Goal: Task Accomplishment & Management: Manage account settings

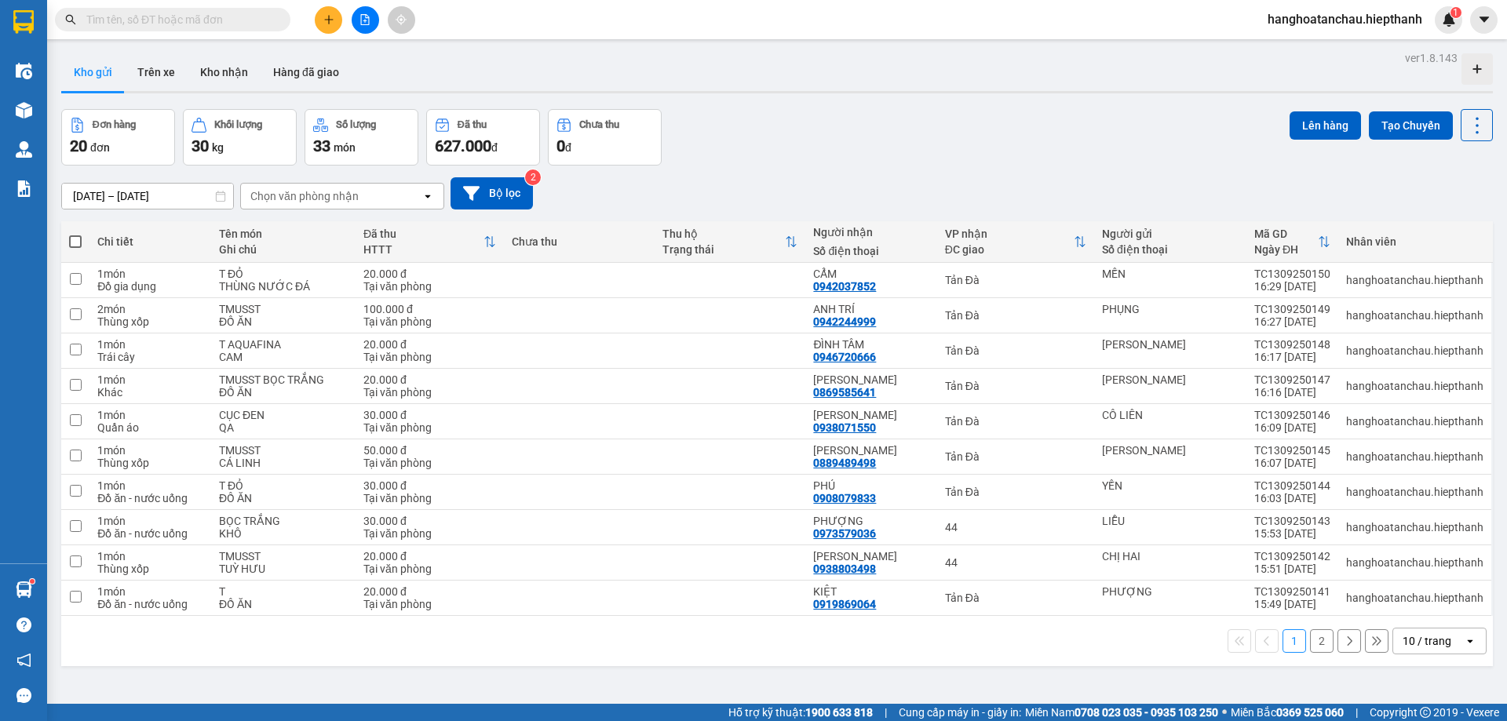
click at [811, 154] on div "Đơn hàng 20 đơn Khối lượng 30 kg Số lượng 33 món Đã thu 627.000 đ Chưa thu 0 đ …" at bounding box center [776, 137] width 1431 height 56
click at [370, 15] on icon "file-add" at bounding box center [364, 19] width 11 height 11
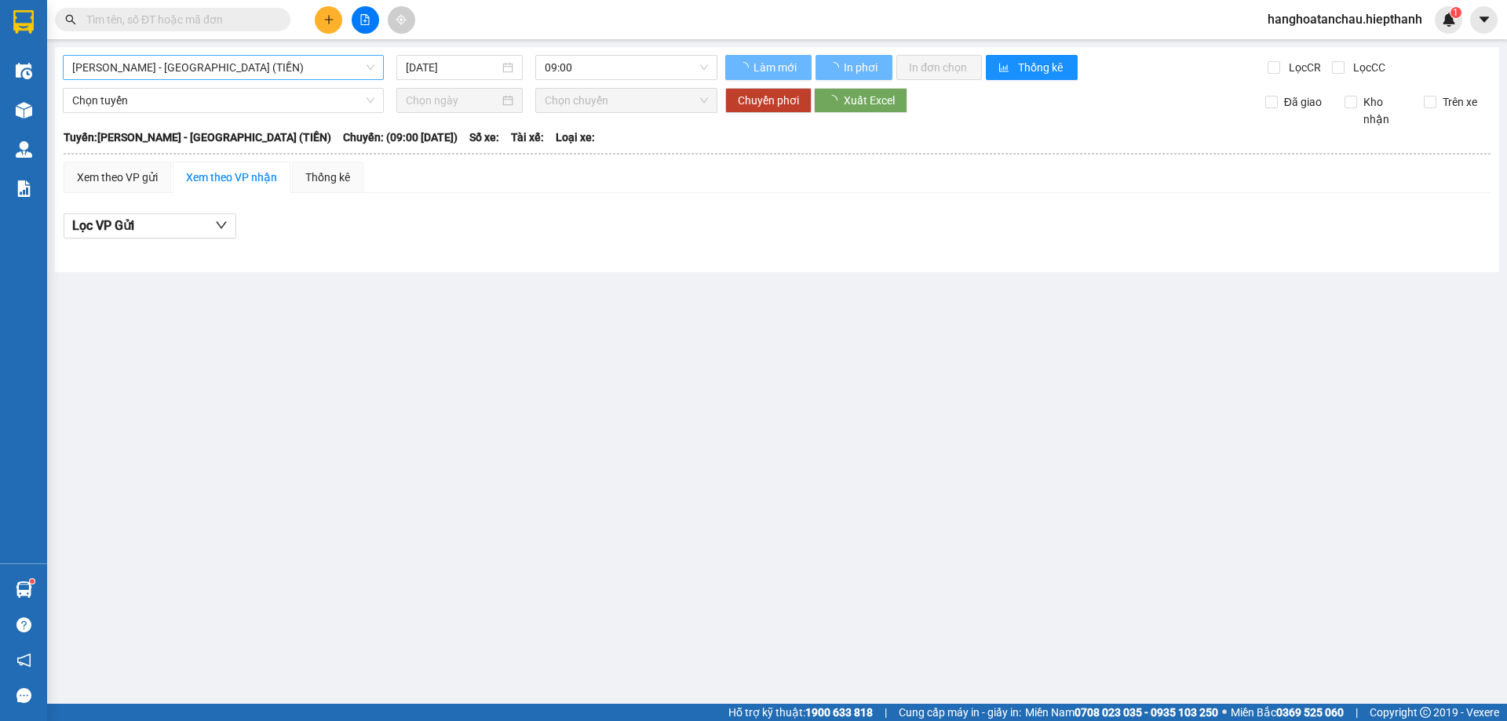
click at [293, 71] on span "[PERSON_NAME] - [GEOGRAPHIC_DATA] (TIỀN)" at bounding box center [223, 68] width 302 height 24
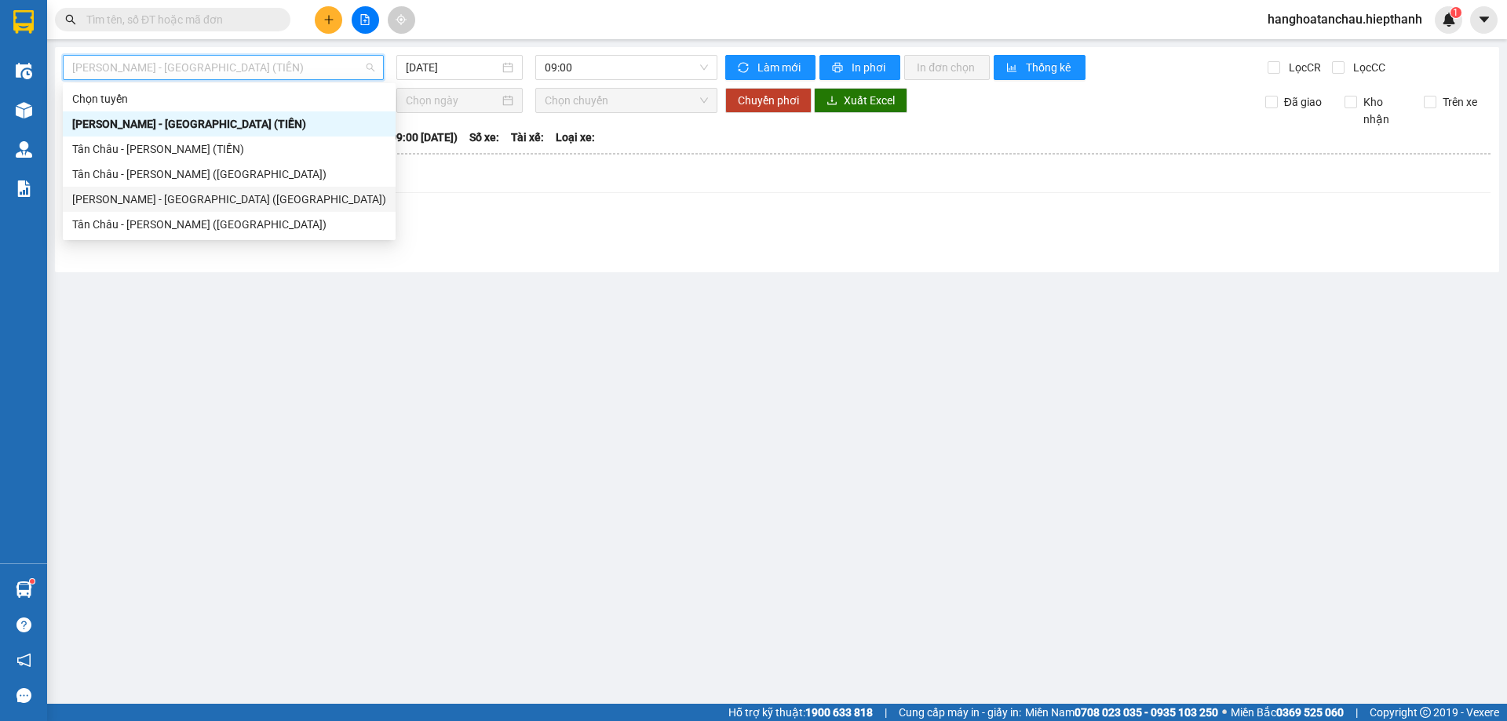
click at [174, 220] on div "Tân Châu - [PERSON_NAME] ([GEOGRAPHIC_DATA])" at bounding box center [229, 224] width 314 height 17
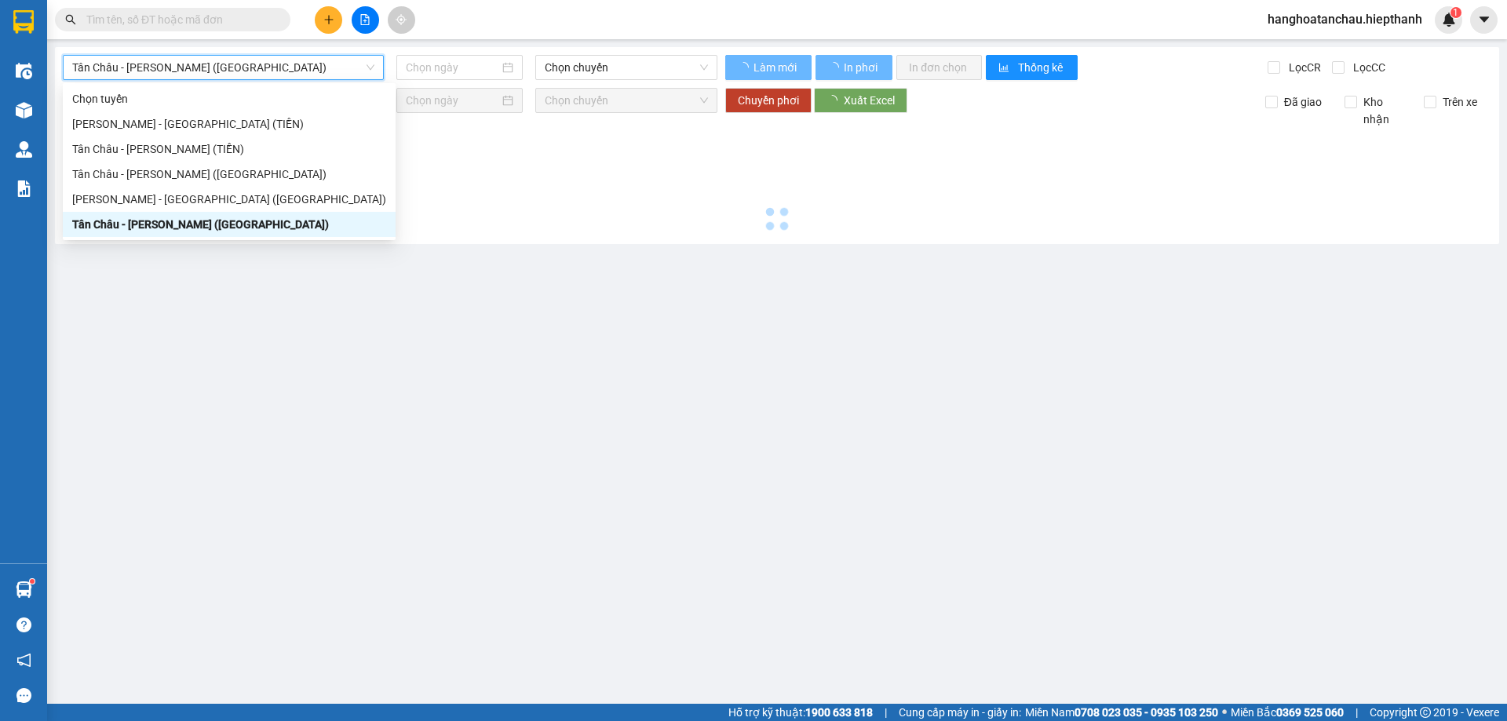
type input "[DATE]"
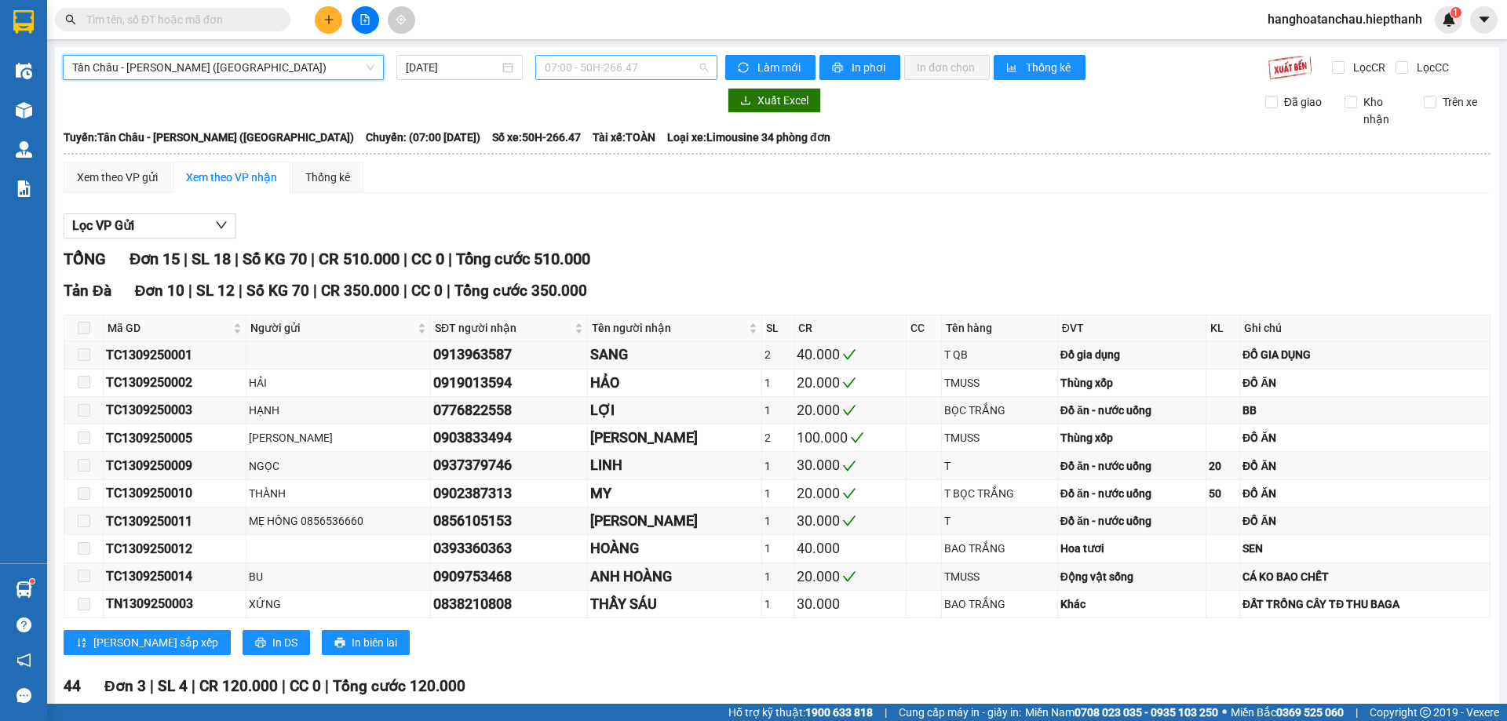
click at [642, 60] on span "07:00 - 50H-266.47" at bounding box center [626, 68] width 163 height 24
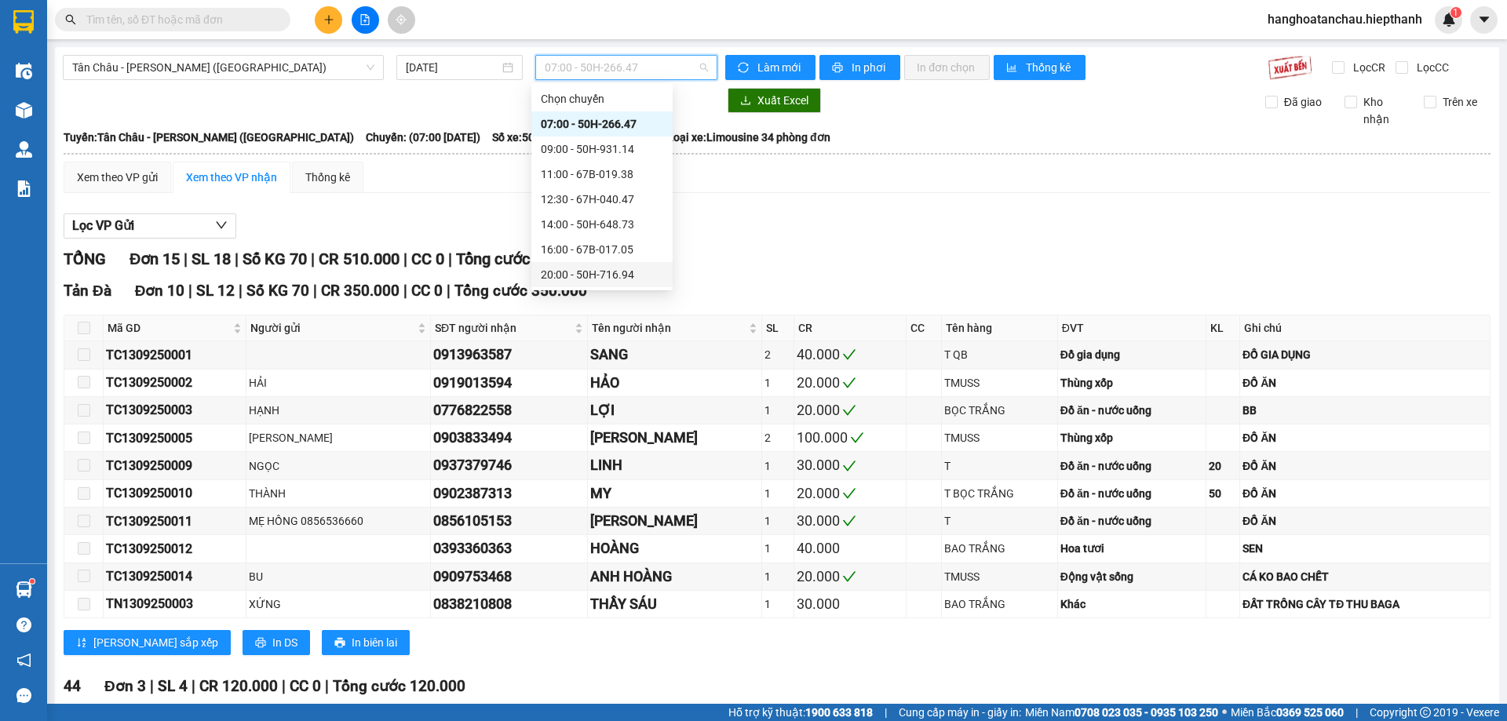
scroll to position [75, 0]
click at [583, 191] on div "20:00 - 50H-716.94" at bounding box center [602, 199] width 122 height 17
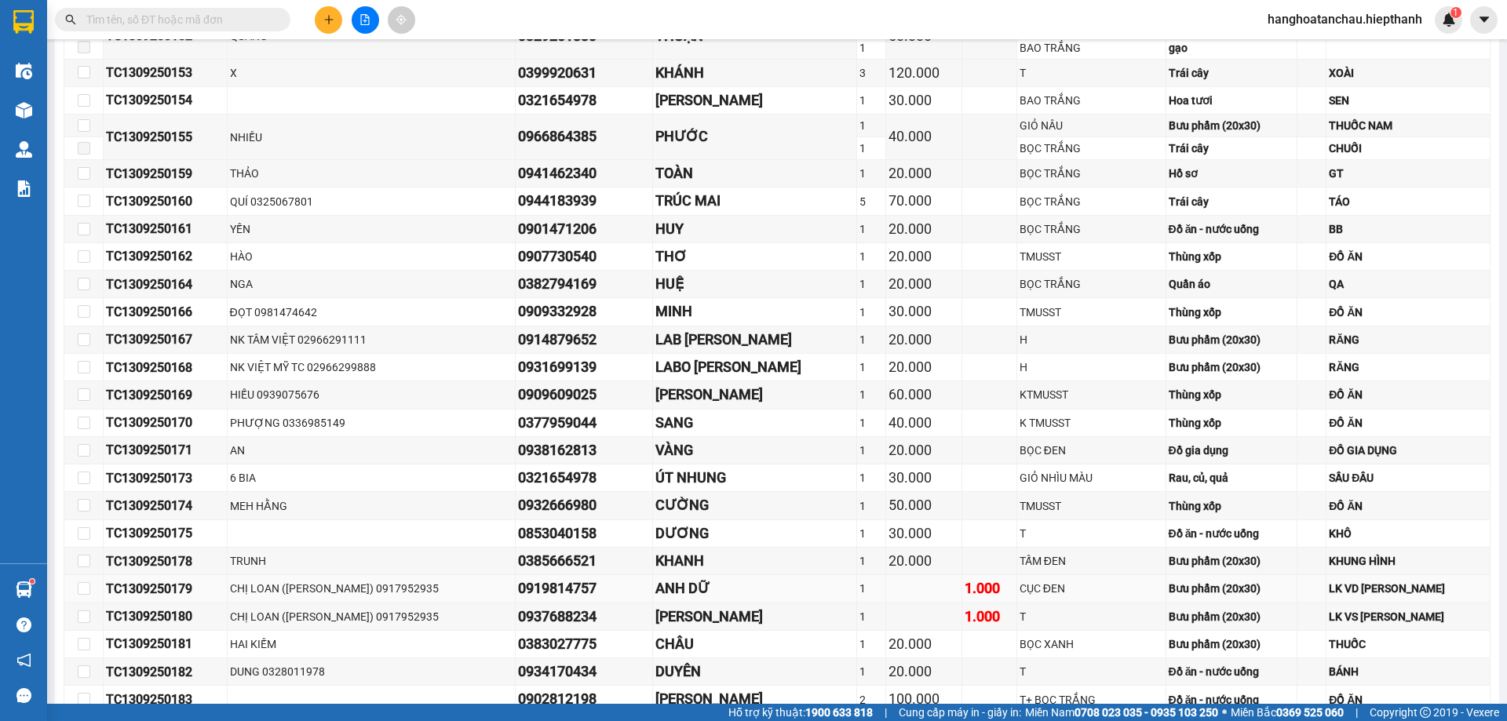
scroll to position [751, 0]
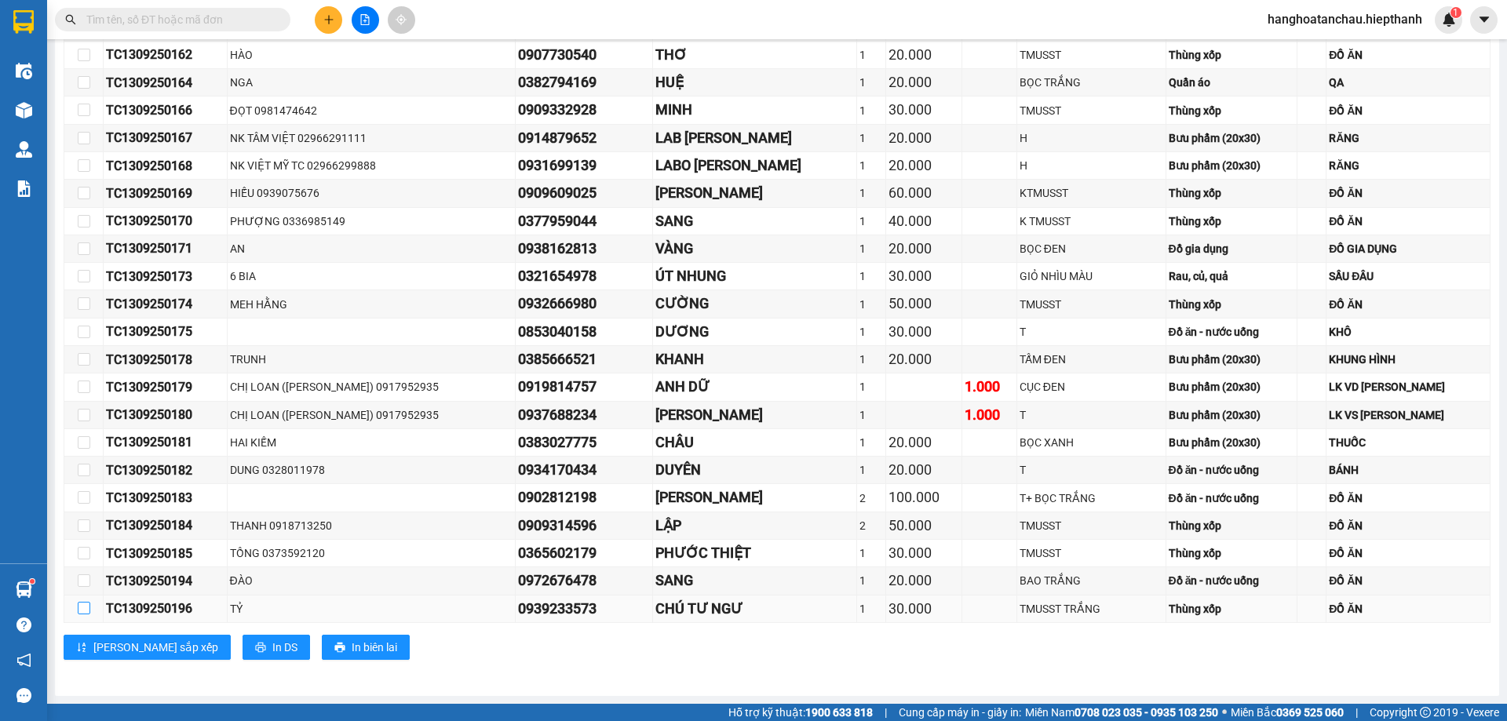
click at [87, 607] on input "checkbox" at bounding box center [84, 608] width 13 height 13
checkbox input "true"
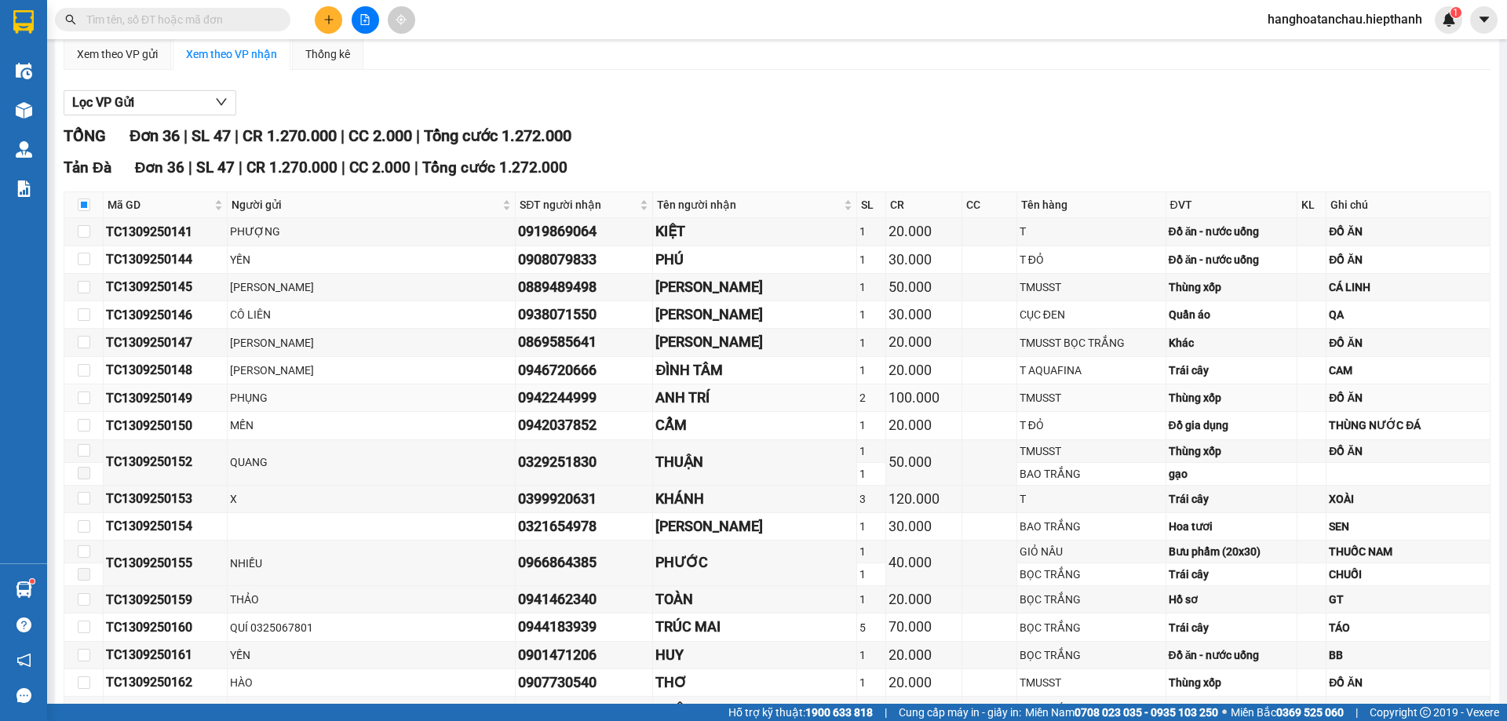
scroll to position [0, 0]
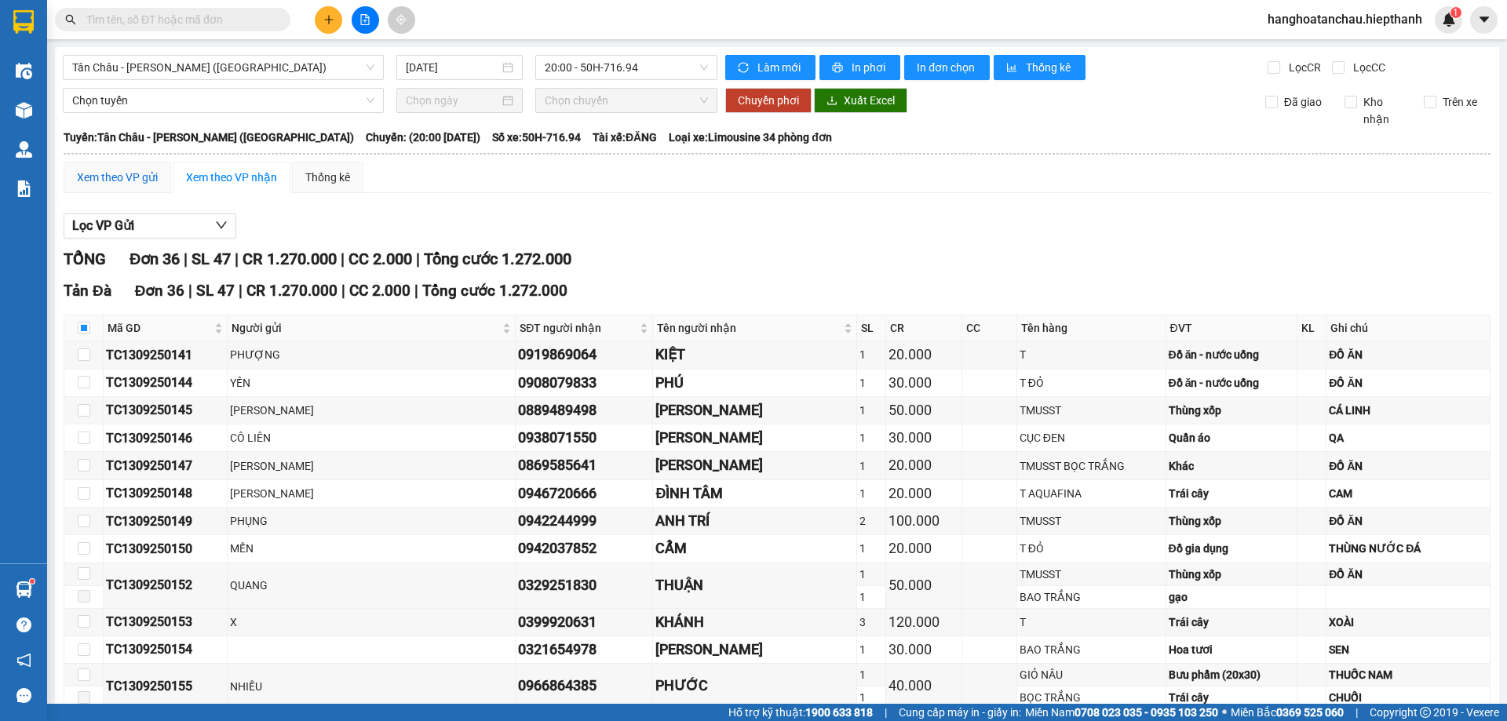
click at [131, 173] on div "Xem theo VP gửi" at bounding box center [117, 177] width 81 height 17
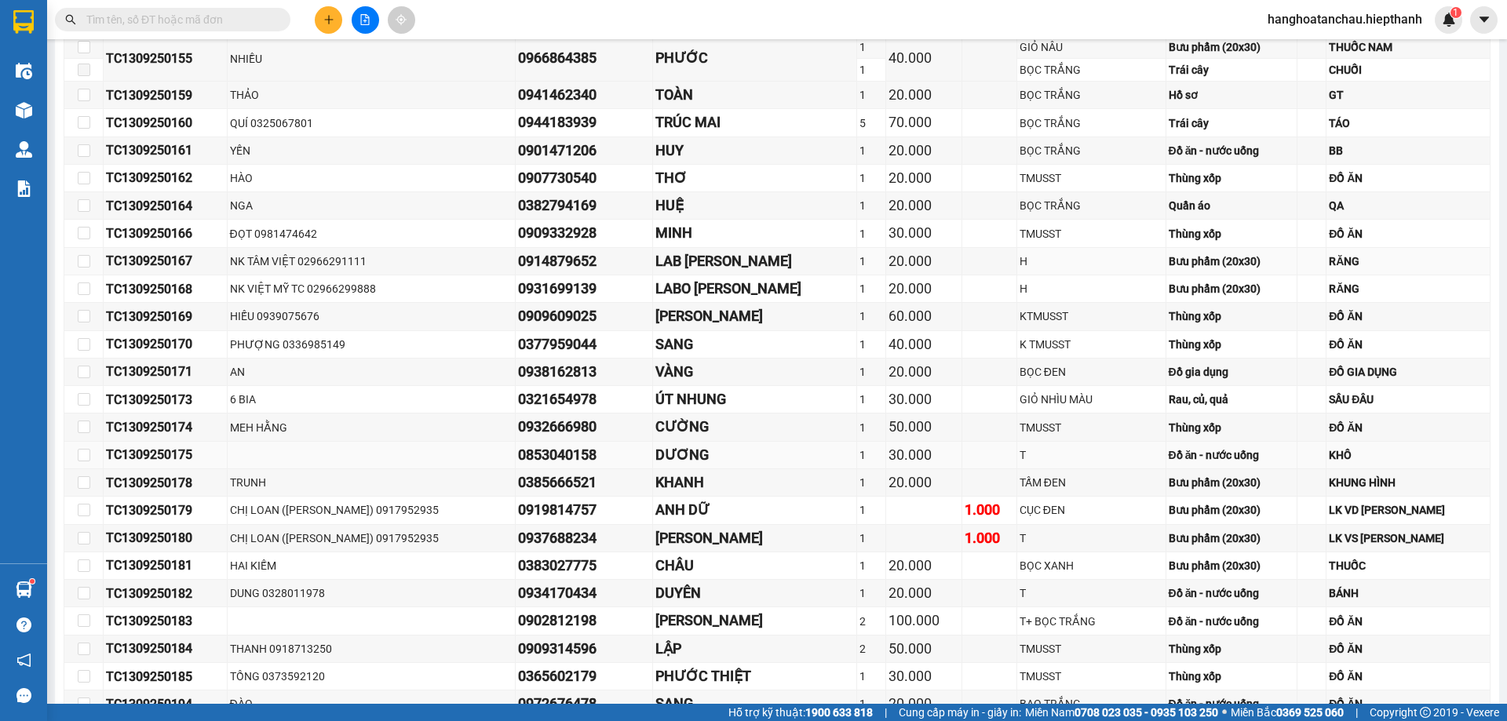
scroll to position [751, 0]
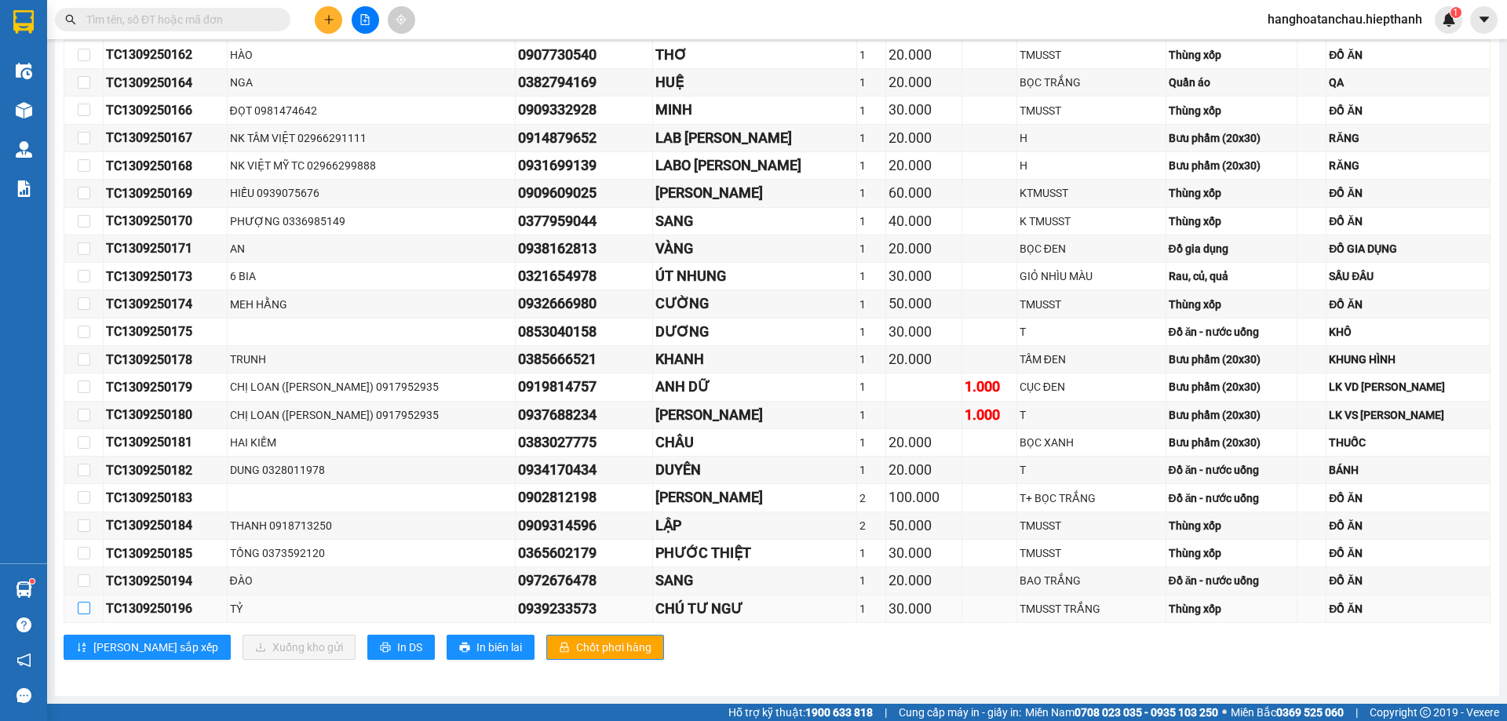
click at [89, 609] on input "checkbox" at bounding box center [84, 608] width 13 height 13
checkbox input "true"
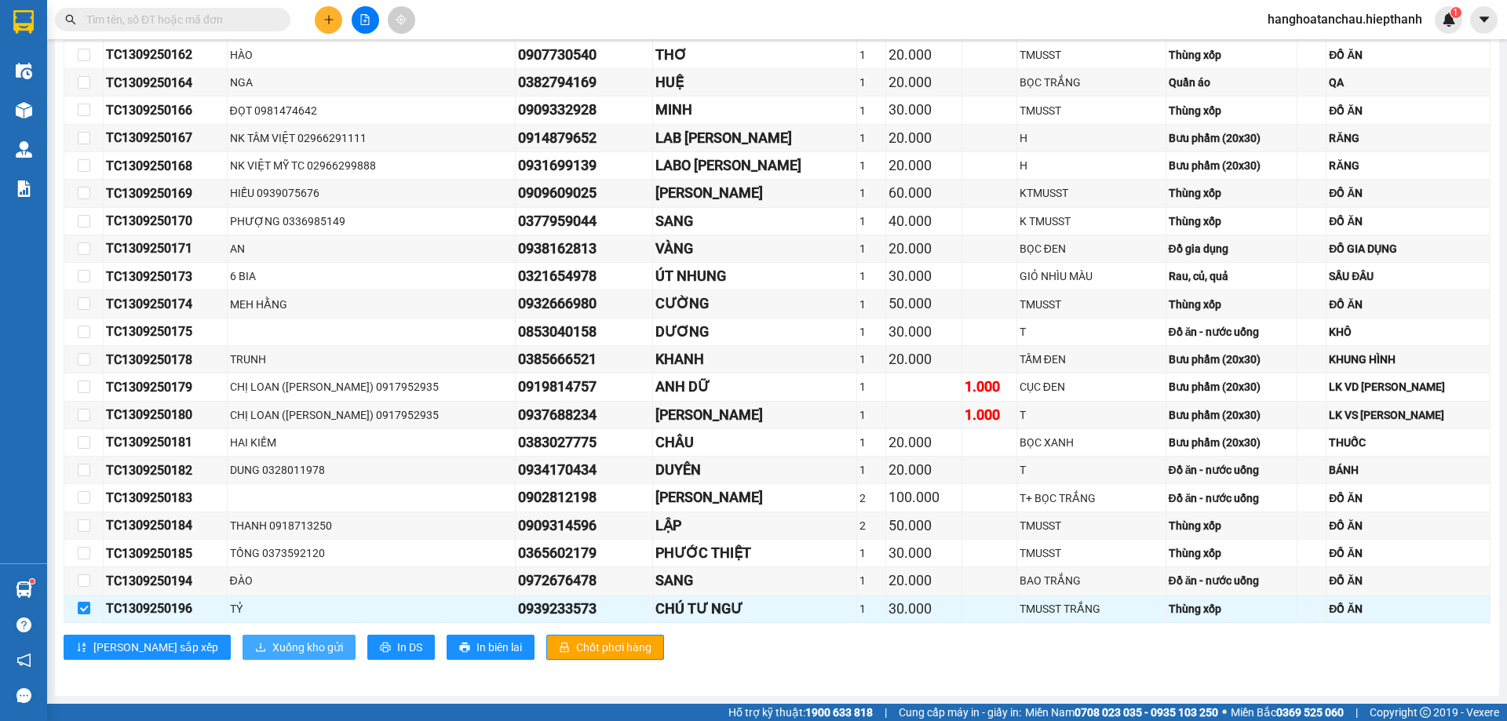
click at [272, 651] on span "Xuống kho gửi" at bounding box center [307, 647] width 71 height 17
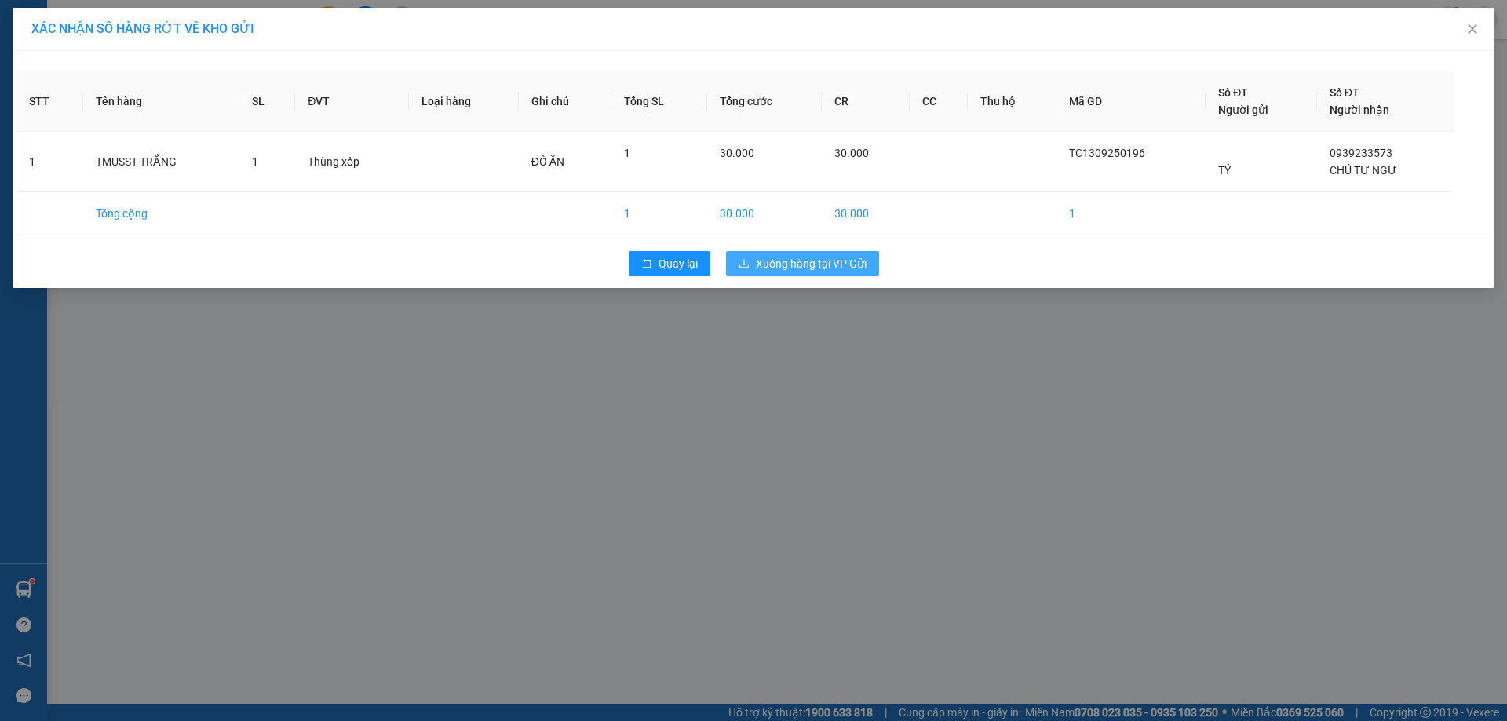
click at [818, 269] on span "Xuống hàng tại VP Gửi" at bounding box center [811, 263] width 111 height 17
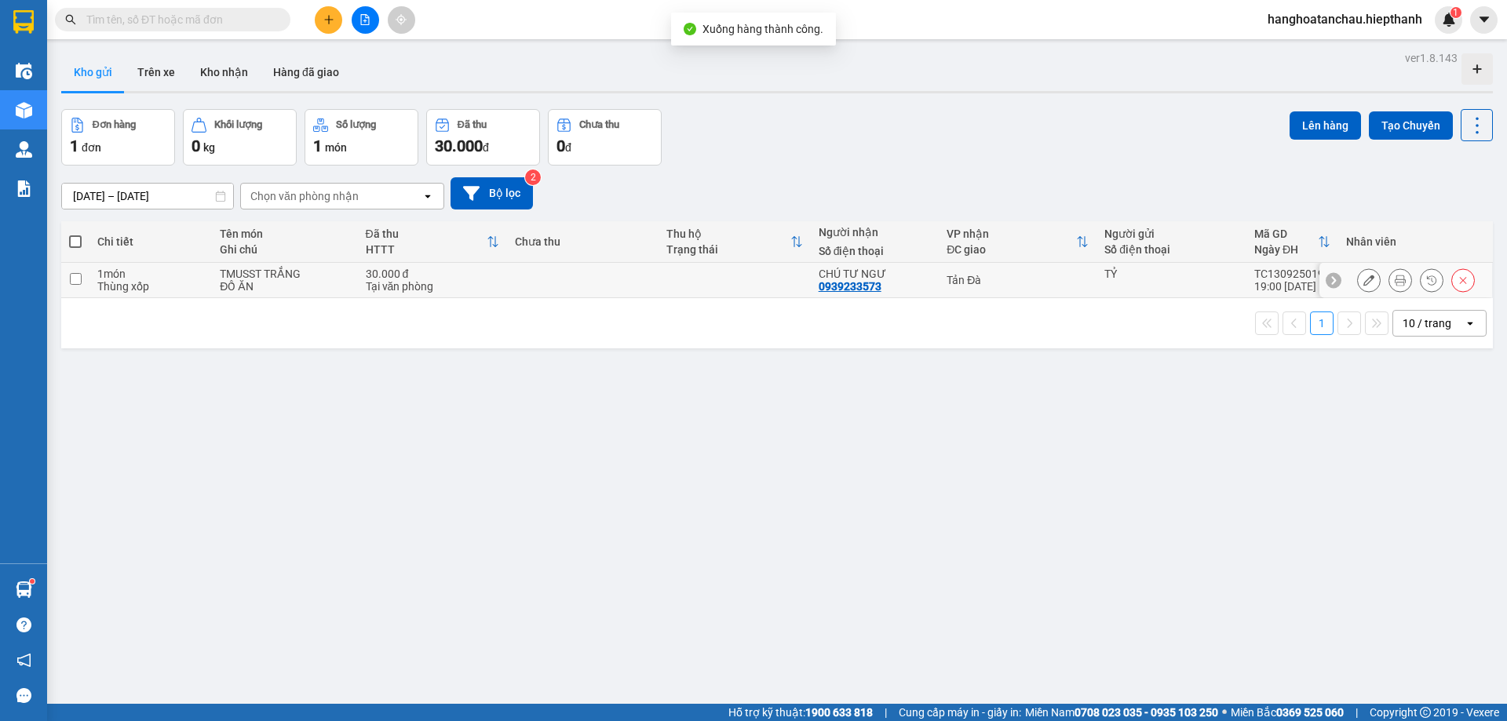
click at [783, 283] on td at bounding box center [733, 280] width 151 height 35
checkbox input "true"
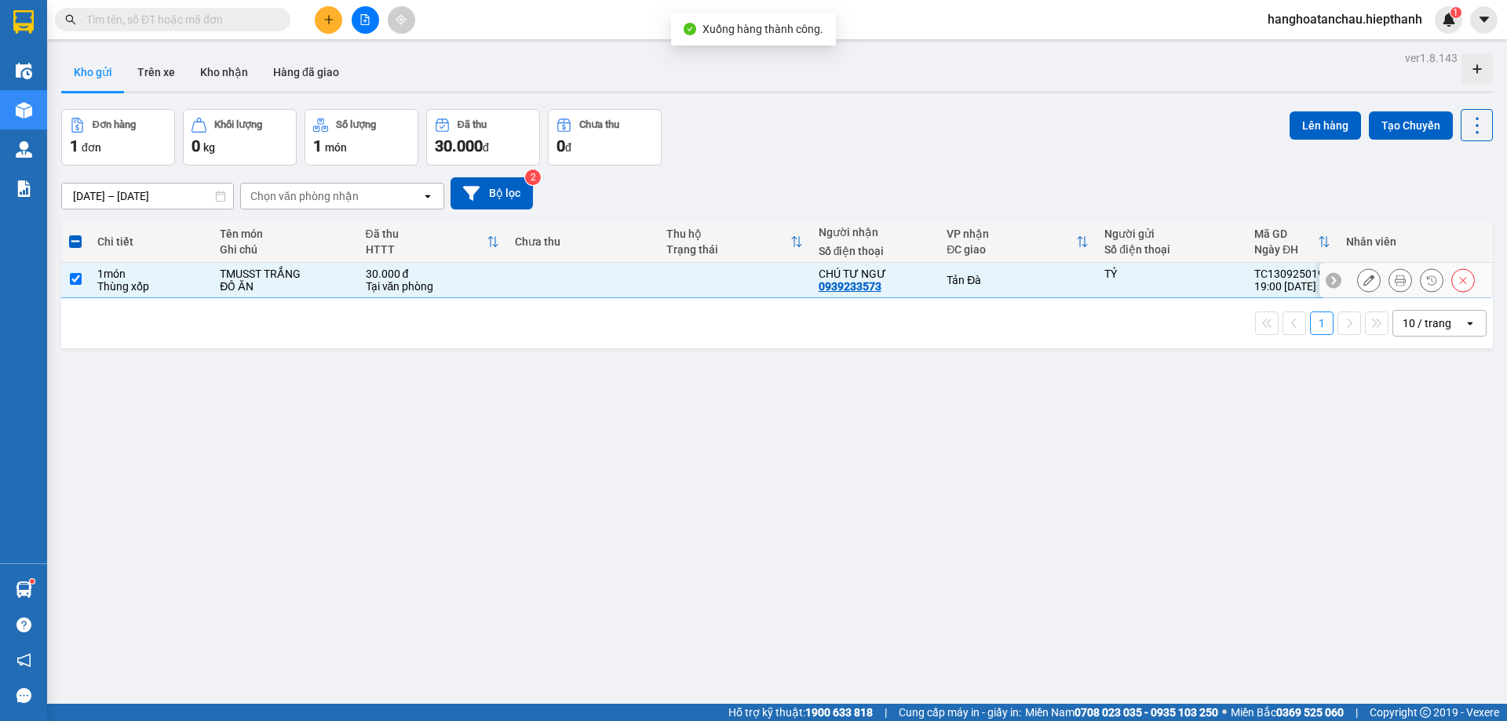
click at [1363, 280] on icon at bounding box center [1368, 280] width 11 height 11
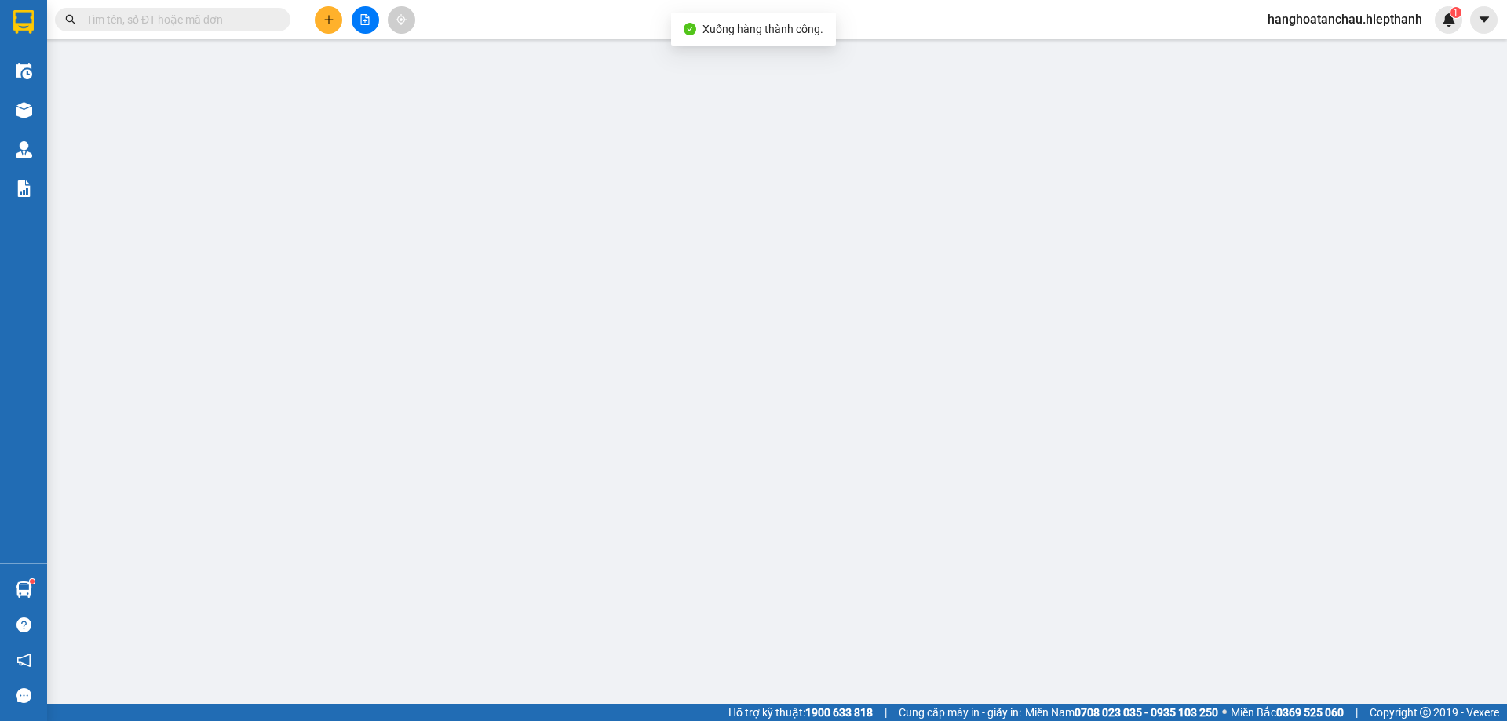
type input "0939233573"
type input "30.000"
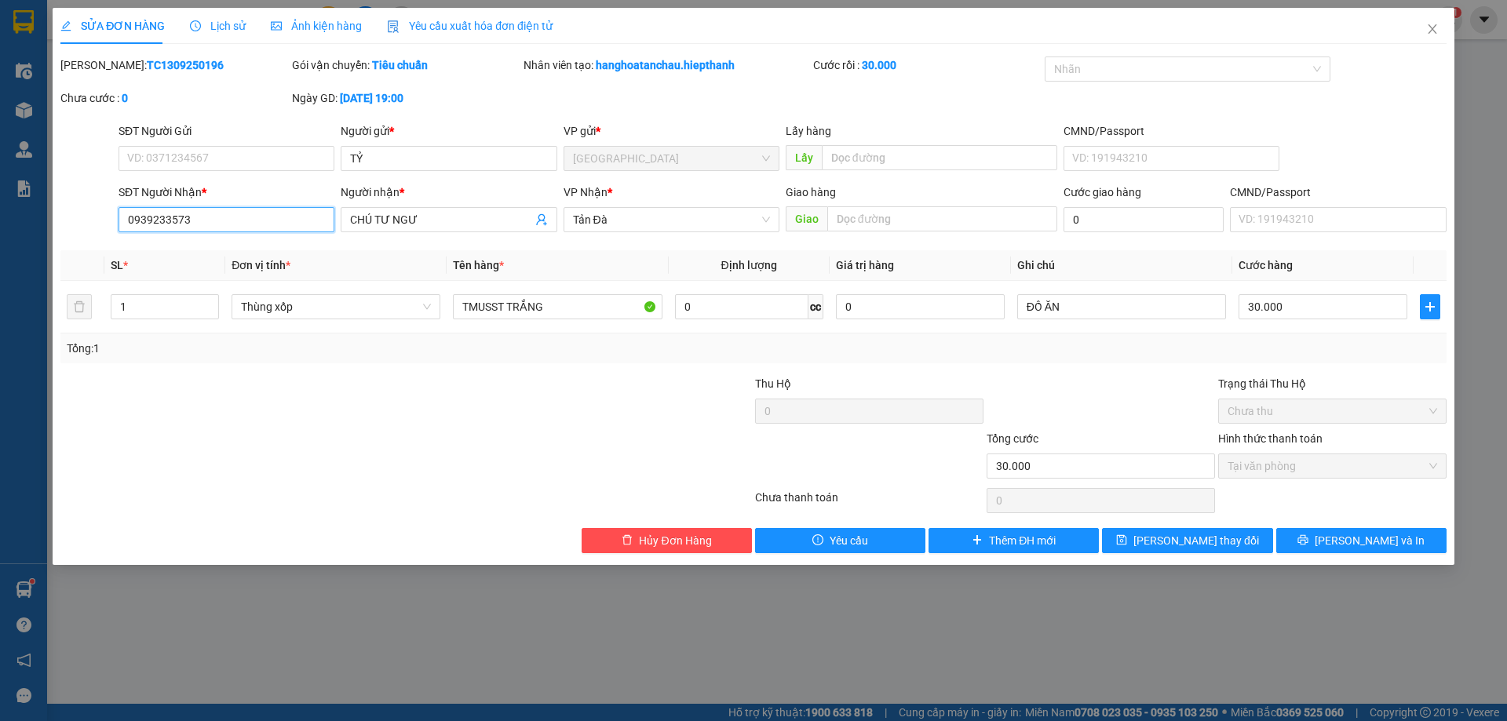
click at [280, 222] on input "0939233573" at bounding box center [226, 219] width 216 height 25
type input "0913862828"
click at [1100, 384] on div at bounding box center [1100, 402] width 231 height 55
click at [1222, 550] on button "[PERSON_NAME] thay đổi" at bounding box center [1187, 540] width 170 height 25
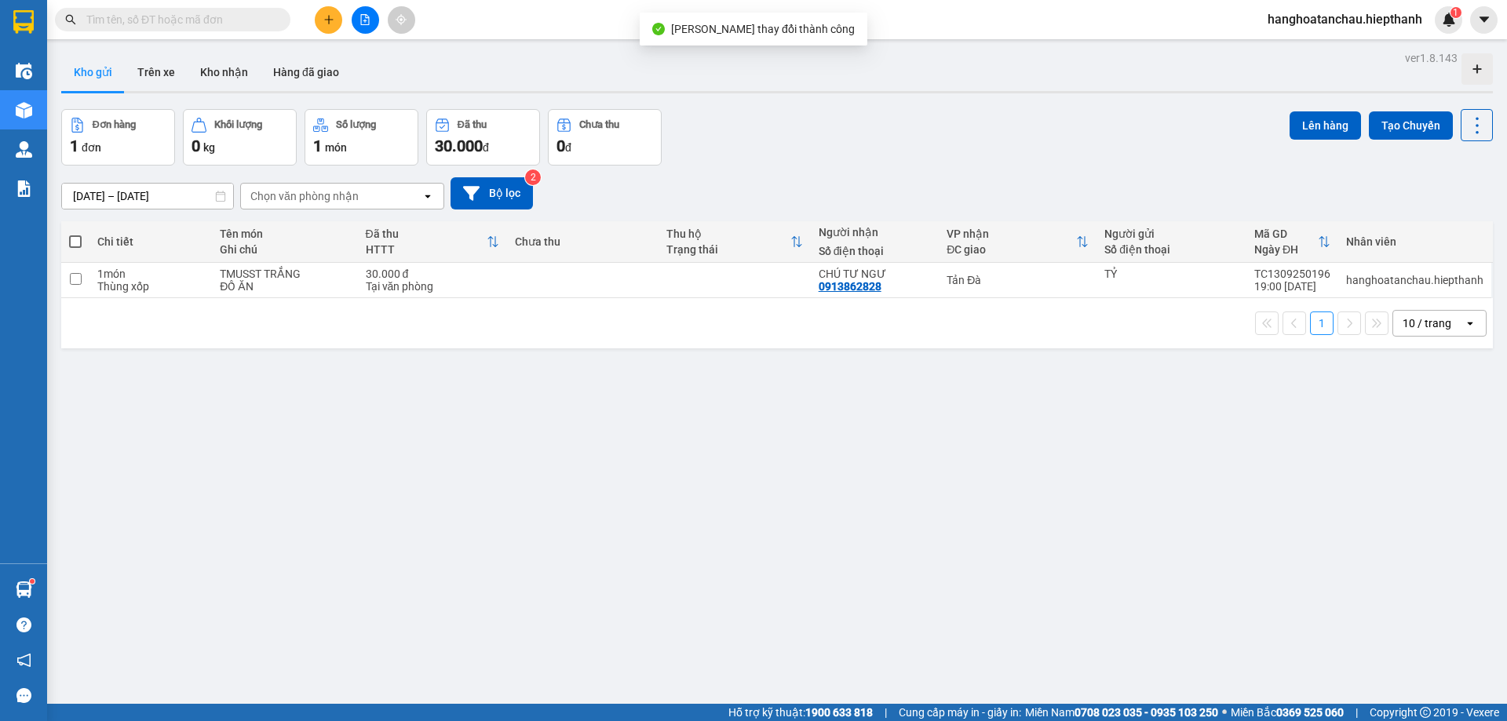
click at [886, 177] on div "[DATE] – [DATE] Press the down arrow key to interact with the calendar and sele…" at bounding box center [776, 193] width 1431 height 32
click at [836, 163] on div "Đơn hàng 1 đơn Khối lượng 0 kg Số lượng 1 món Đã thu 30.000 đ Chưa thu 0 đ Lên …" at bounding box center [776, 137] width 1431 height 56
click at [858, 198] on div "[DATE] – [DATE] Press the down arrow key to interact with the calendar and sele…" at bounding box center [776, 193] width 1431 height 32
click at [217, 65] on button "Kho nhận" at bounding box center [224, 72] width 73 height 38
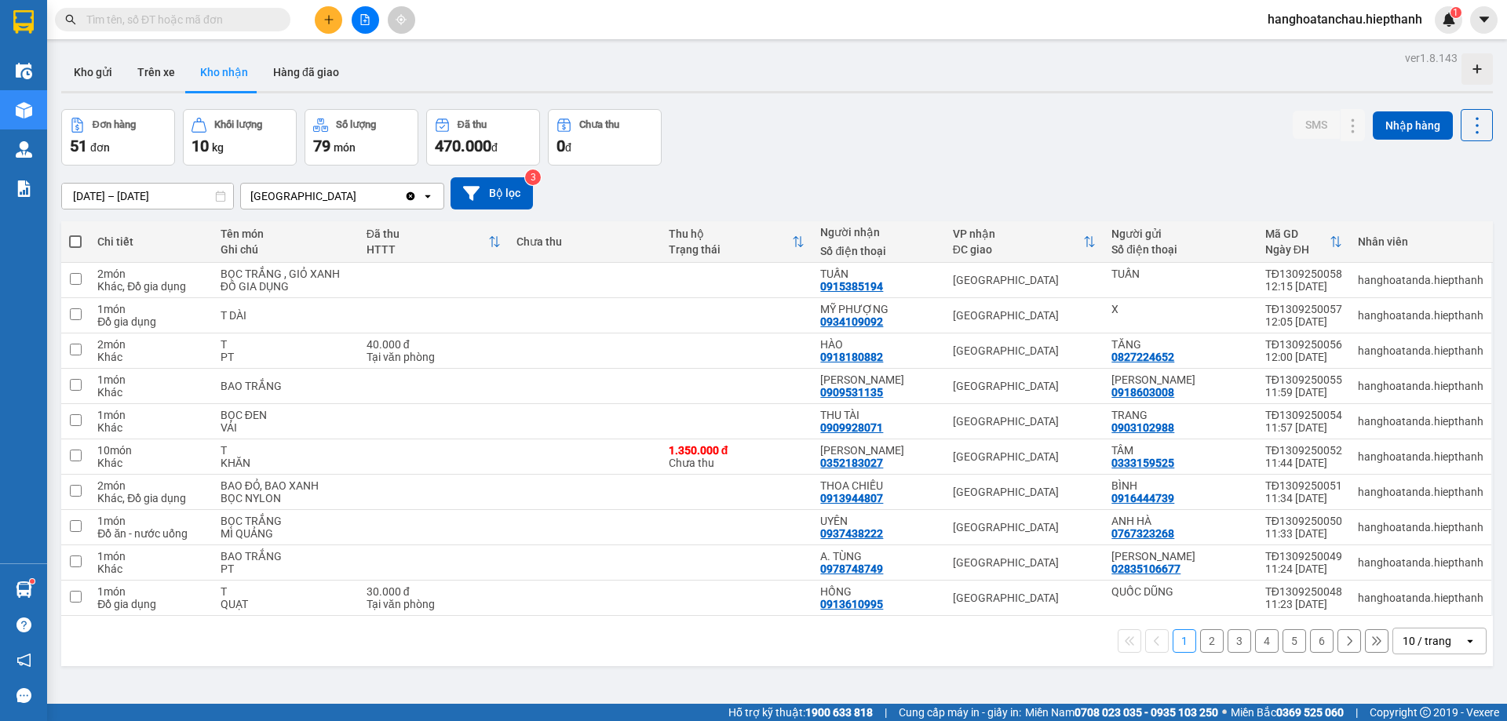
click at [1436, 641] on div "10 / trang" at bounding box center [1426, 641] width 49 height 16
click at [1405, 602] on span "100 / trang" at bounding box center [1421, 607] width 56 height 16
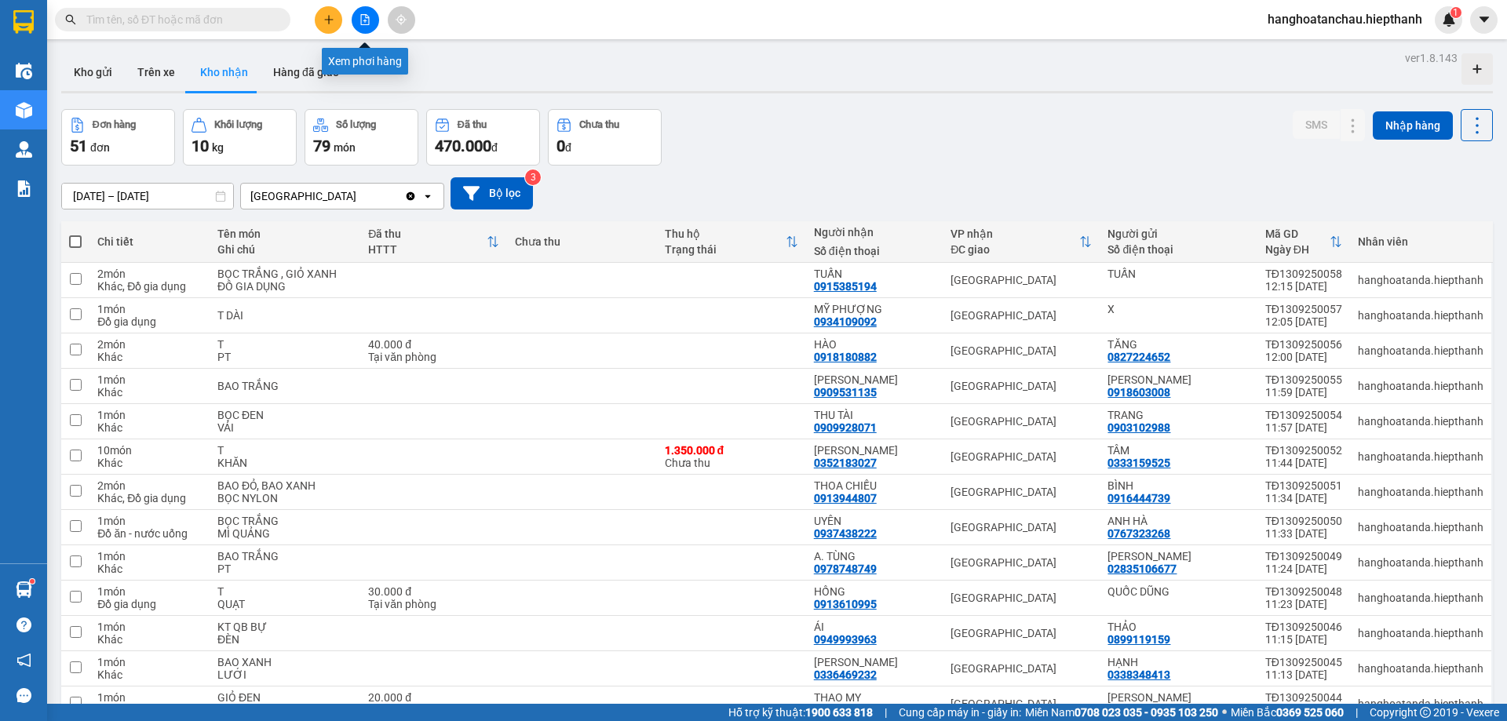
click at [370, 27] on button at bounding box center [365, 19] width 27 height 27
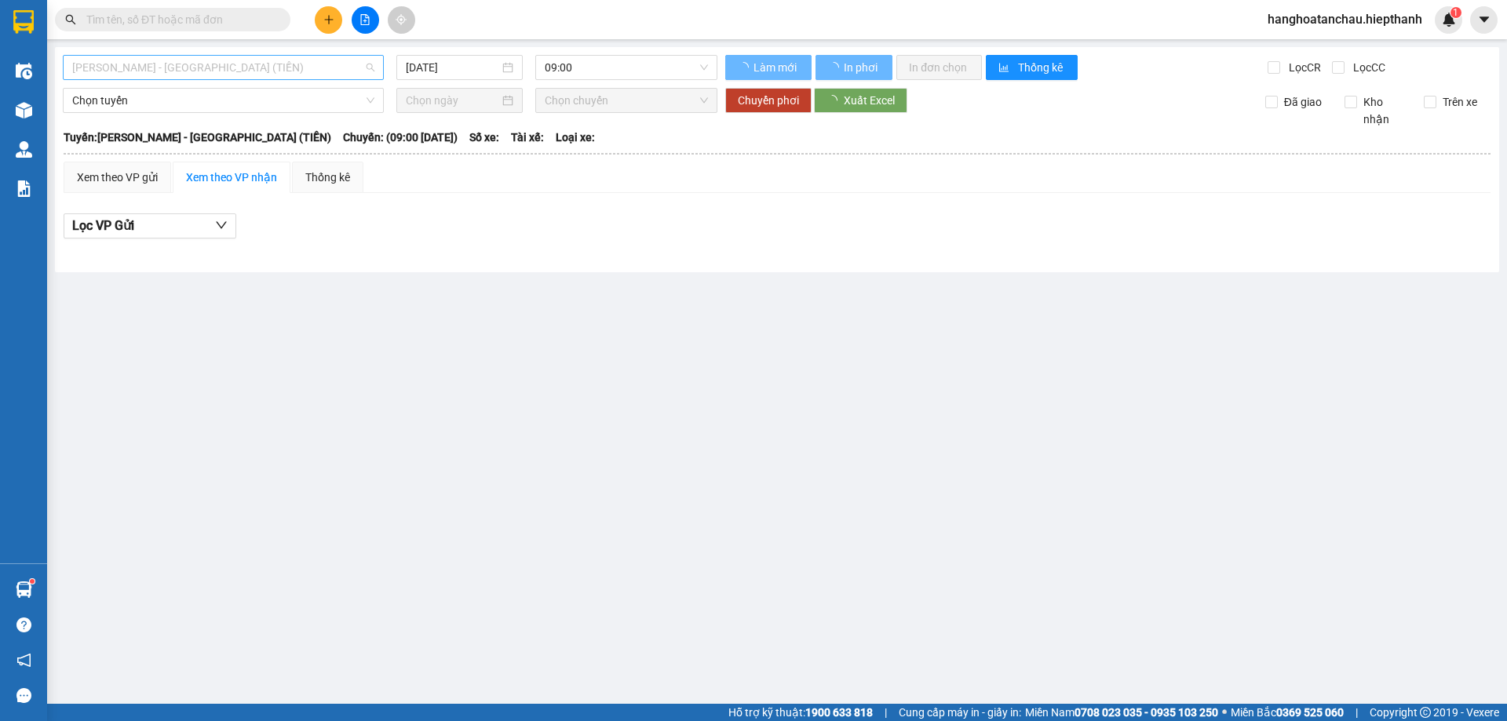
click at [265, 70] on span "[PERSON_NAME] - [GEOGRAPHIC_DATA] (TIỀN)" at bounding box center [223, 68] width 302 height 24
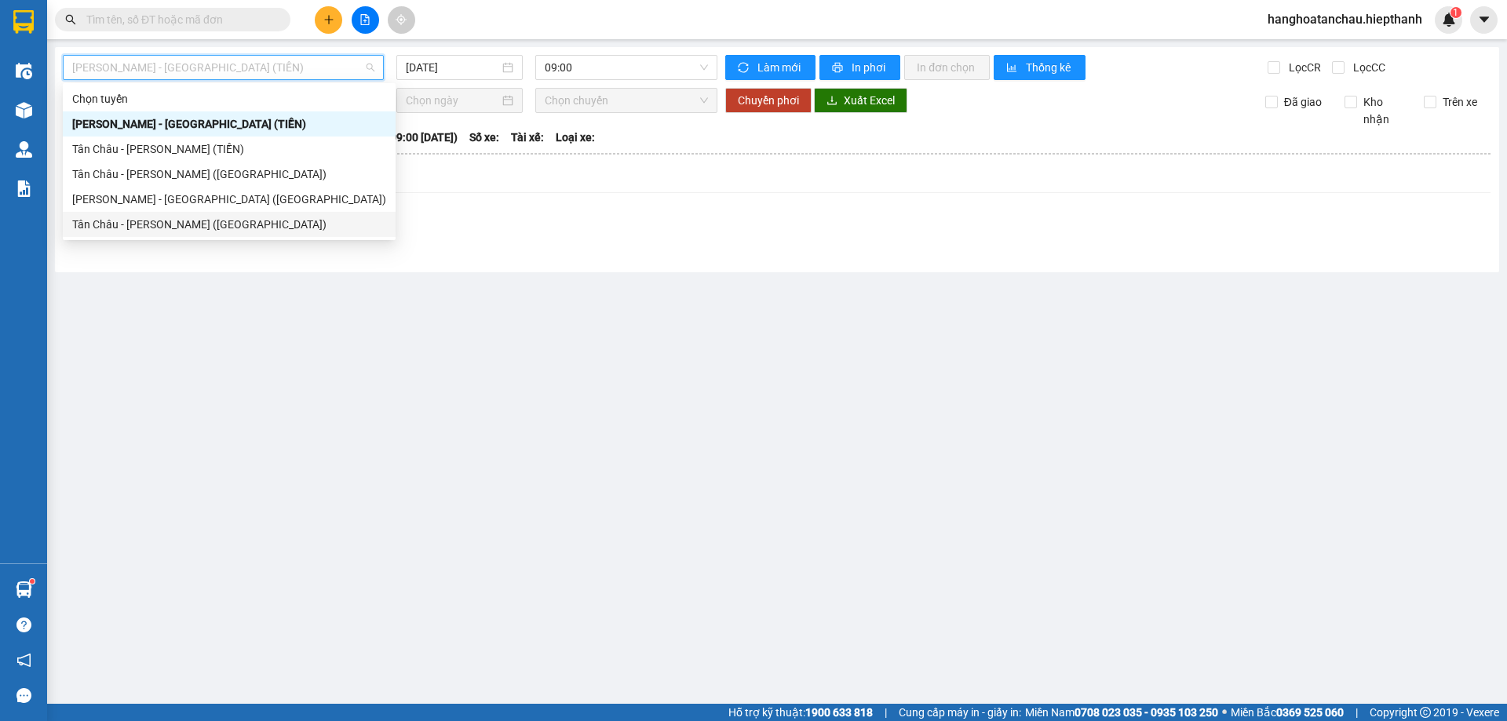
click at [166, 220] on div "Tân Châu - [PERSON_NAME] ([GEOGRAPHIC_DATA])" at bounding box center [229, 224] width 314 height 17
type input "[DATE]"
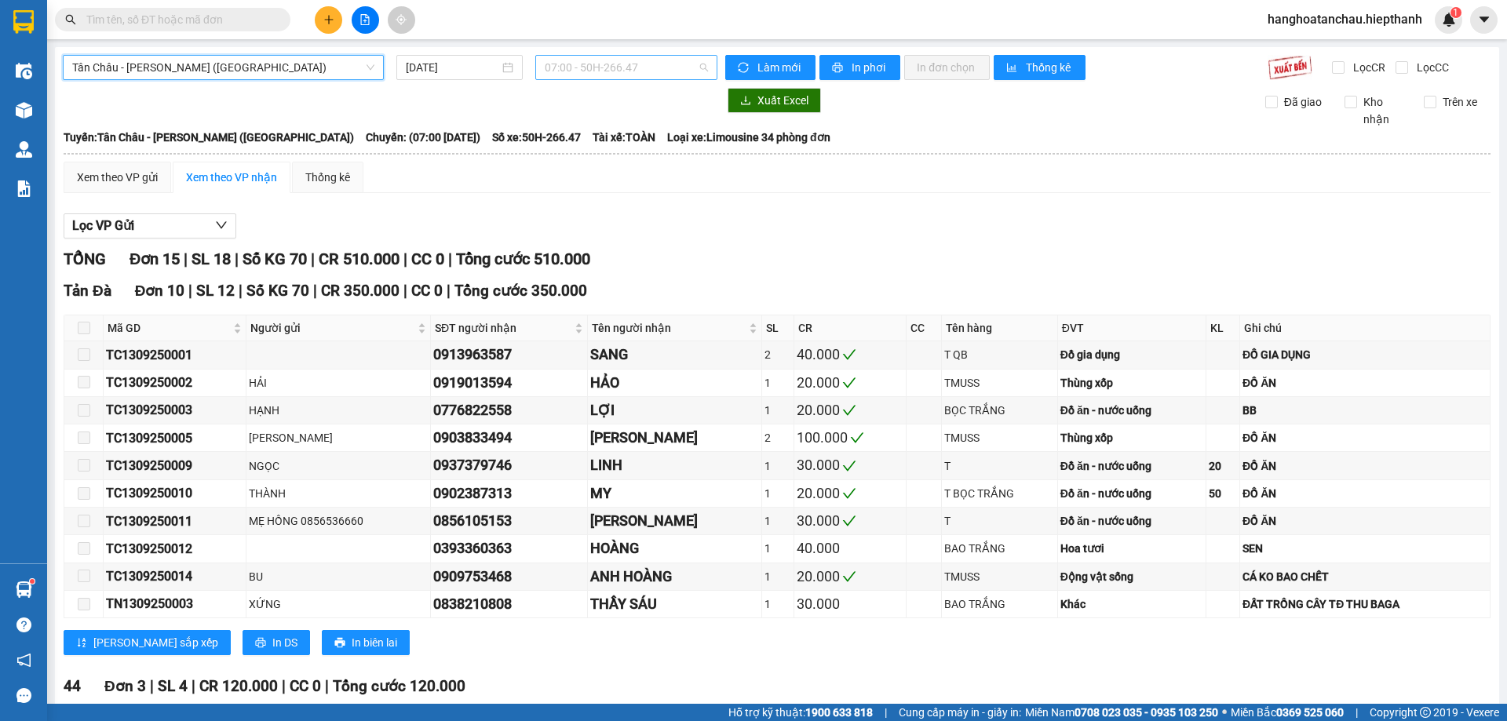
click at [593, 69] on span "07:00 - 50H-266.47" at bounding box center [626, 68] width 163 height 24
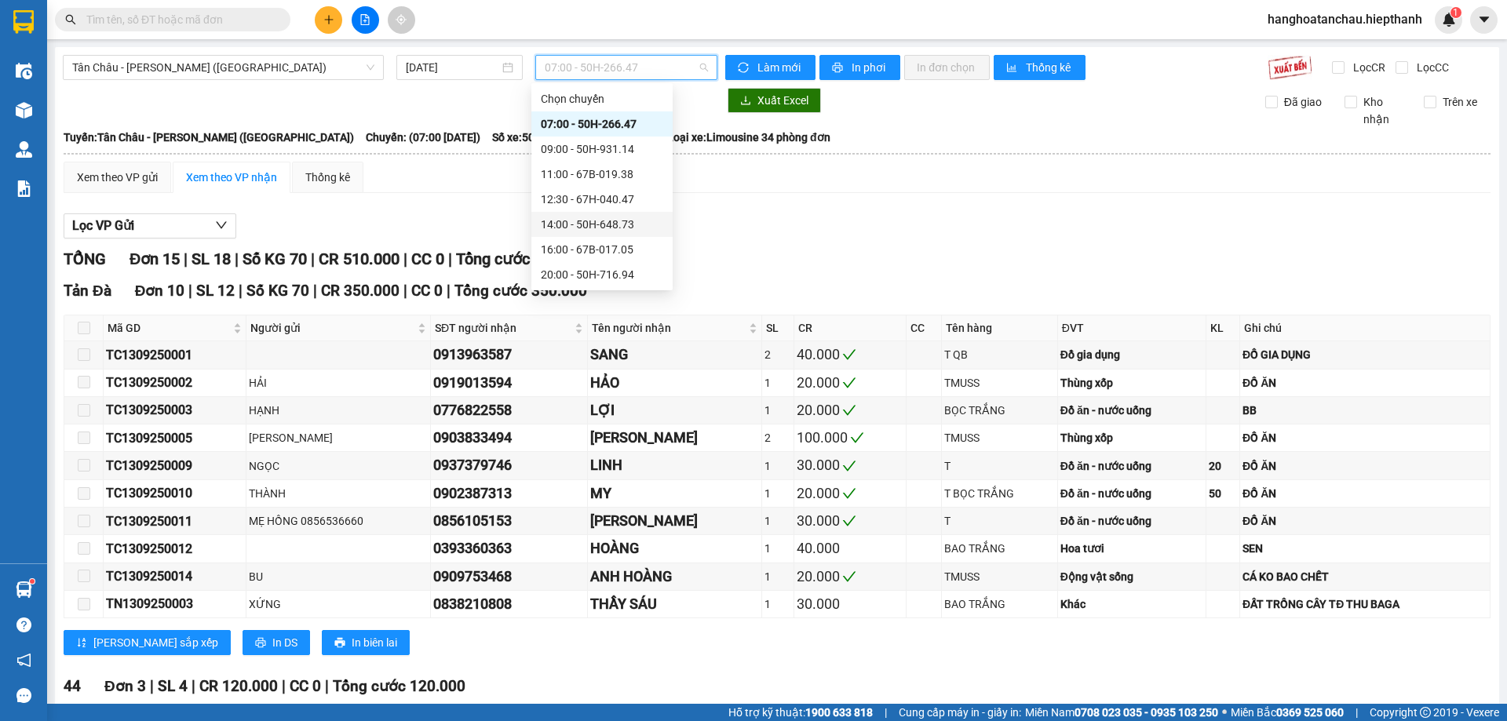
scroll to position [75, 0]
click at [579, 204] on div "20:00 - 50H-716.94" at bounding box center [602, 199] width 122 height 17
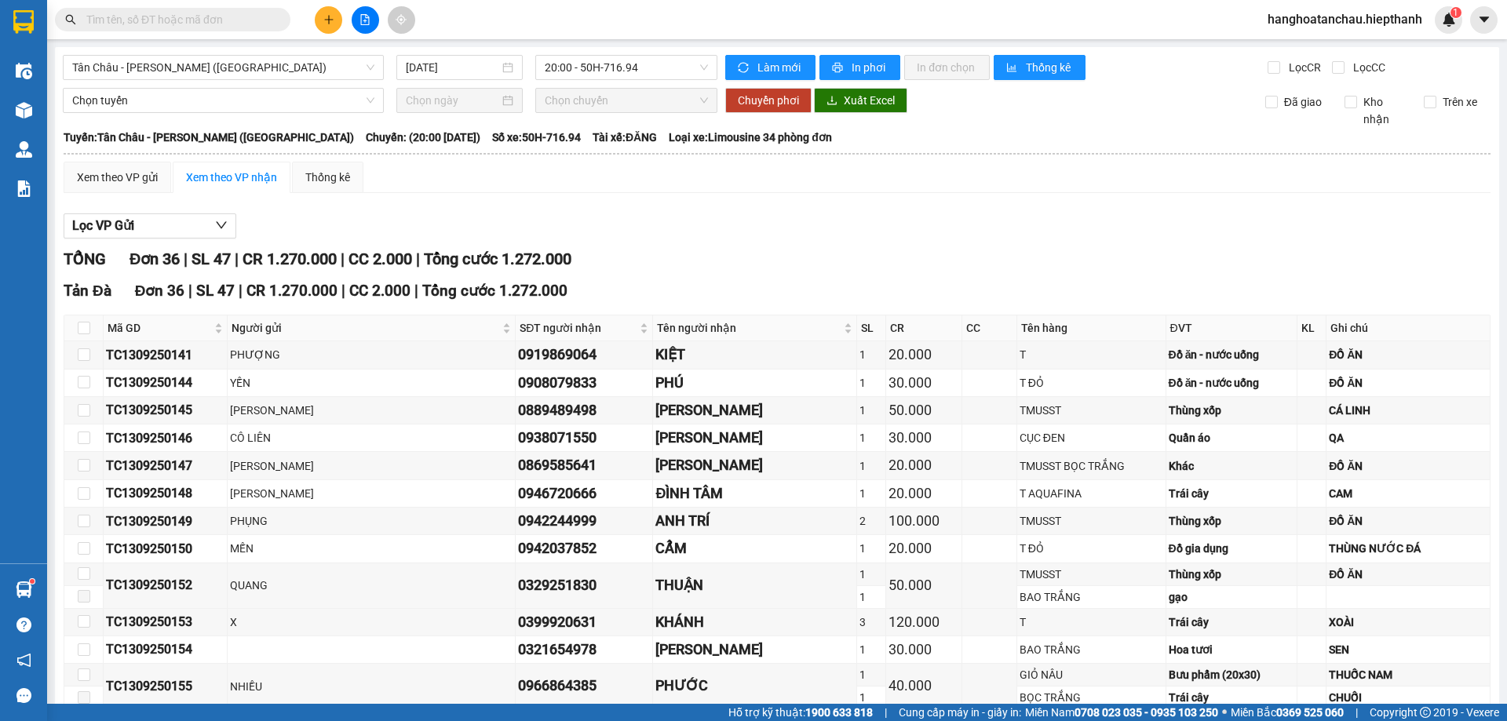
click at [834, 217] on div "Lọc VP Gửi" at bounding box center [777, 226] width 1427 height 26
click at [599, 79] on div "20:00 - 50H-716.94" at bounding box center [626, 67] width 182 height 25
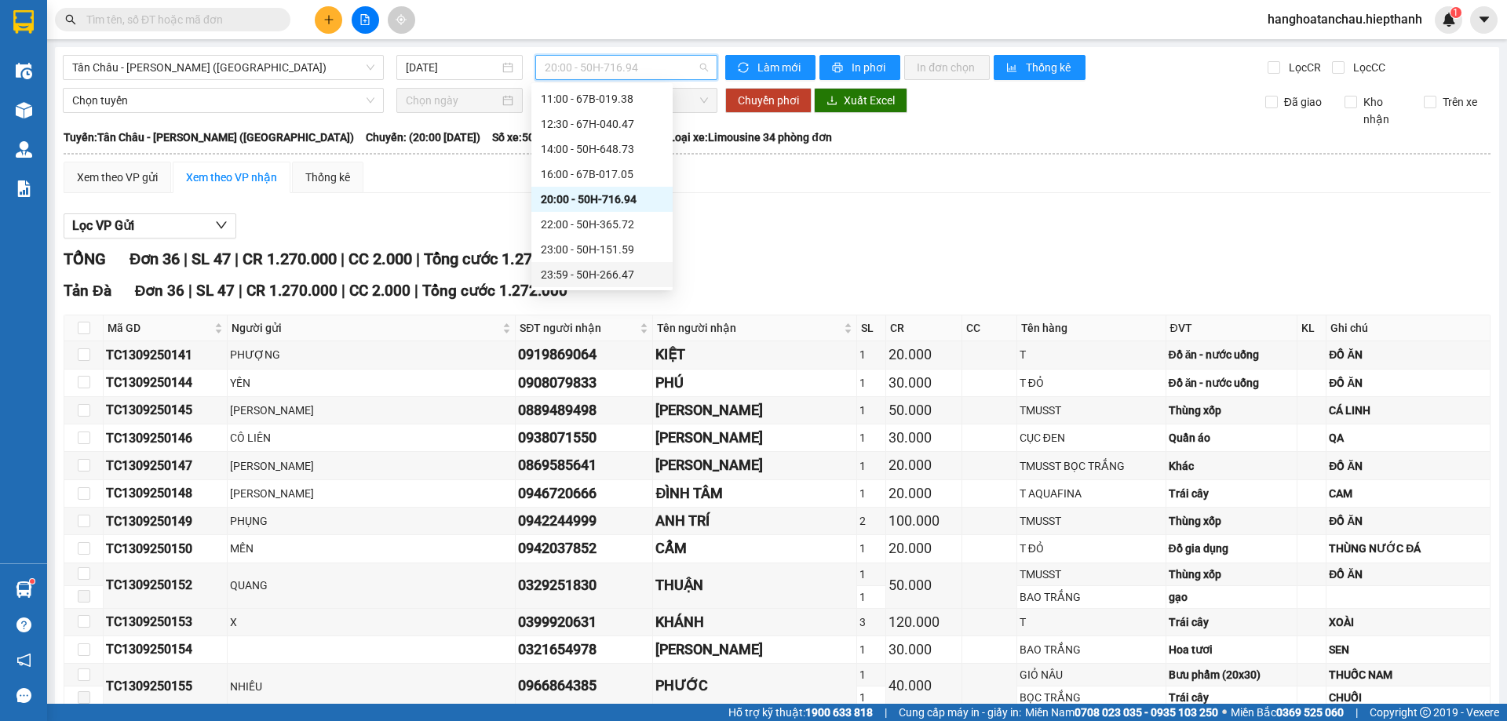
click at [595, 269] on div "23:59 - 50H-266.47" at bounding box center [602, 274] width 122 height 17
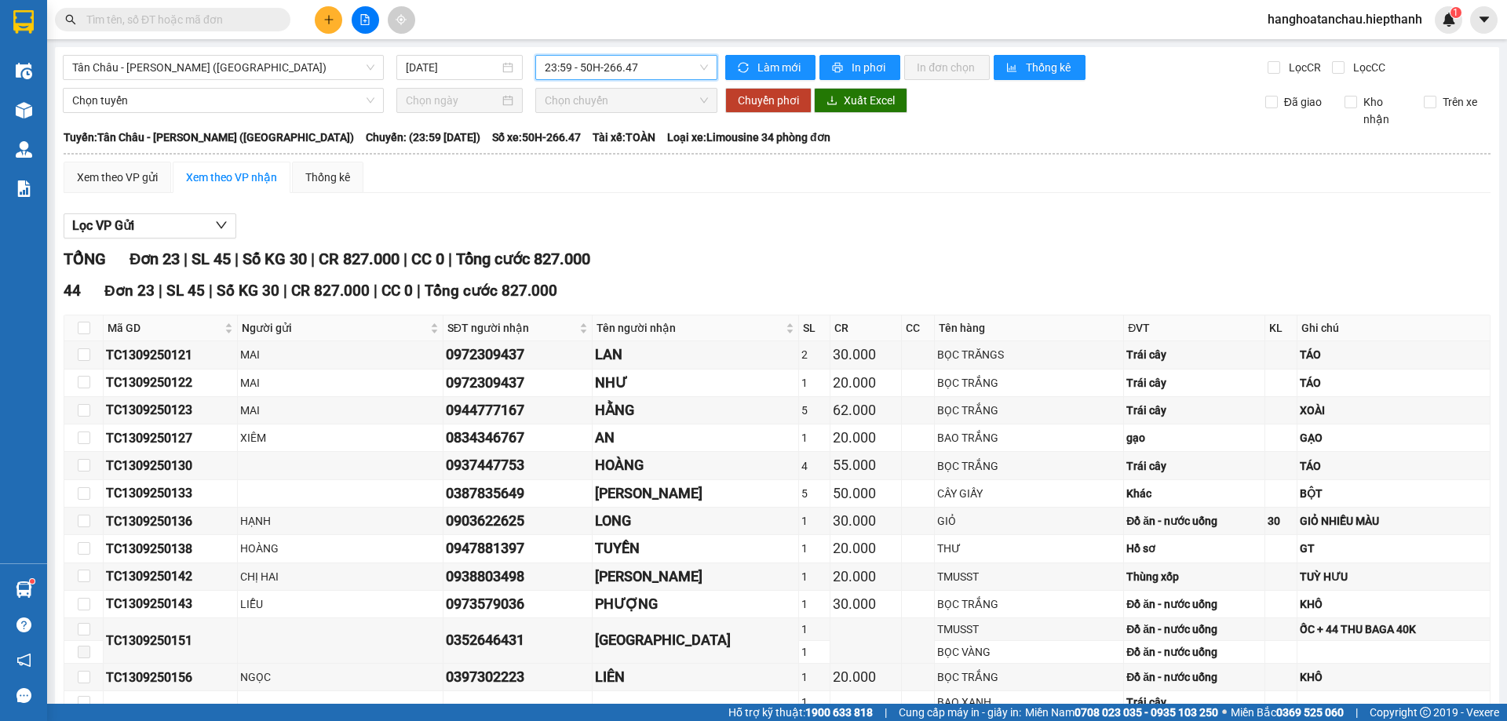
click at [733, 232] on div "Lọc VP Gửi" at bounding box center [777, 226] width 1427 height 26
click at [770, 235] on div "Lọc VP Gửi" at bounding box center [777, 226] width 1427 height 26
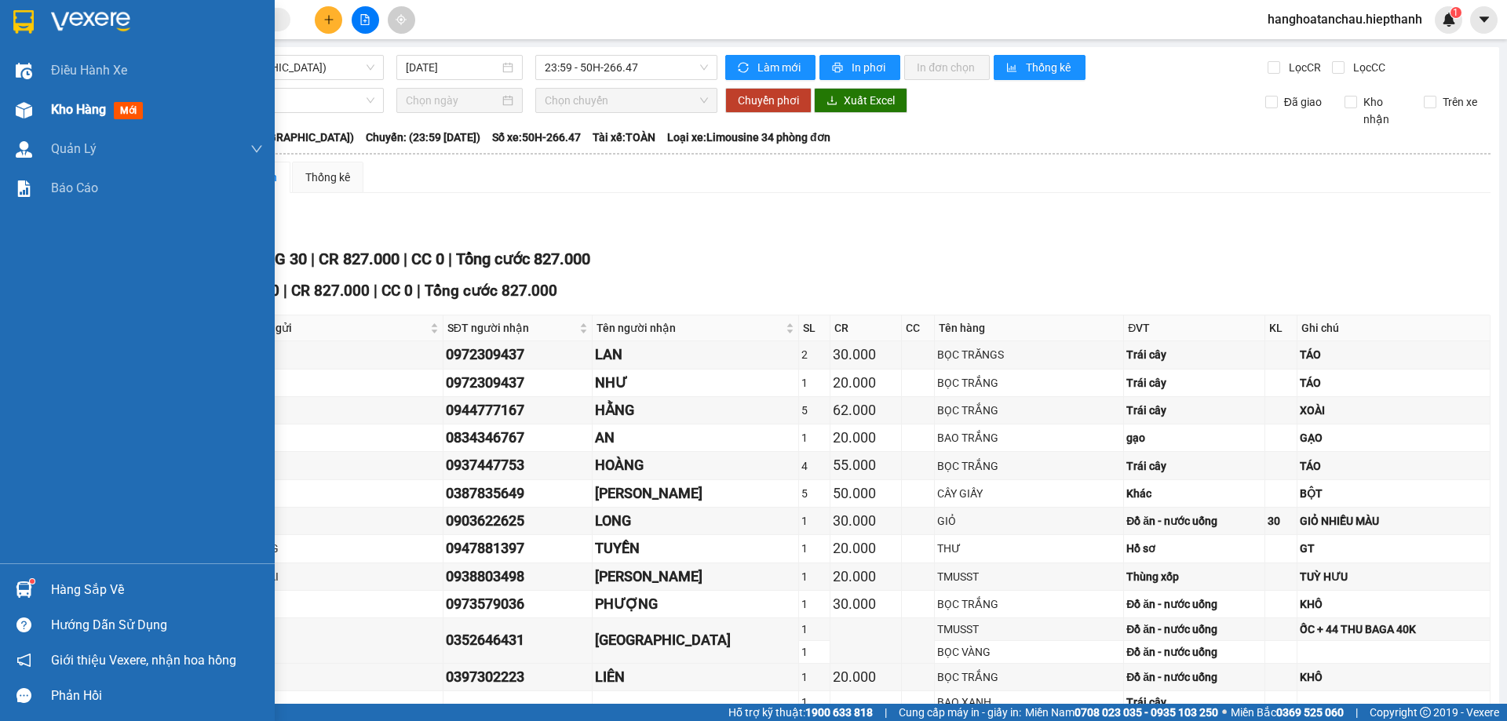
click at [15, 100] on div at bounding box center [23, 110] width 27 height 27
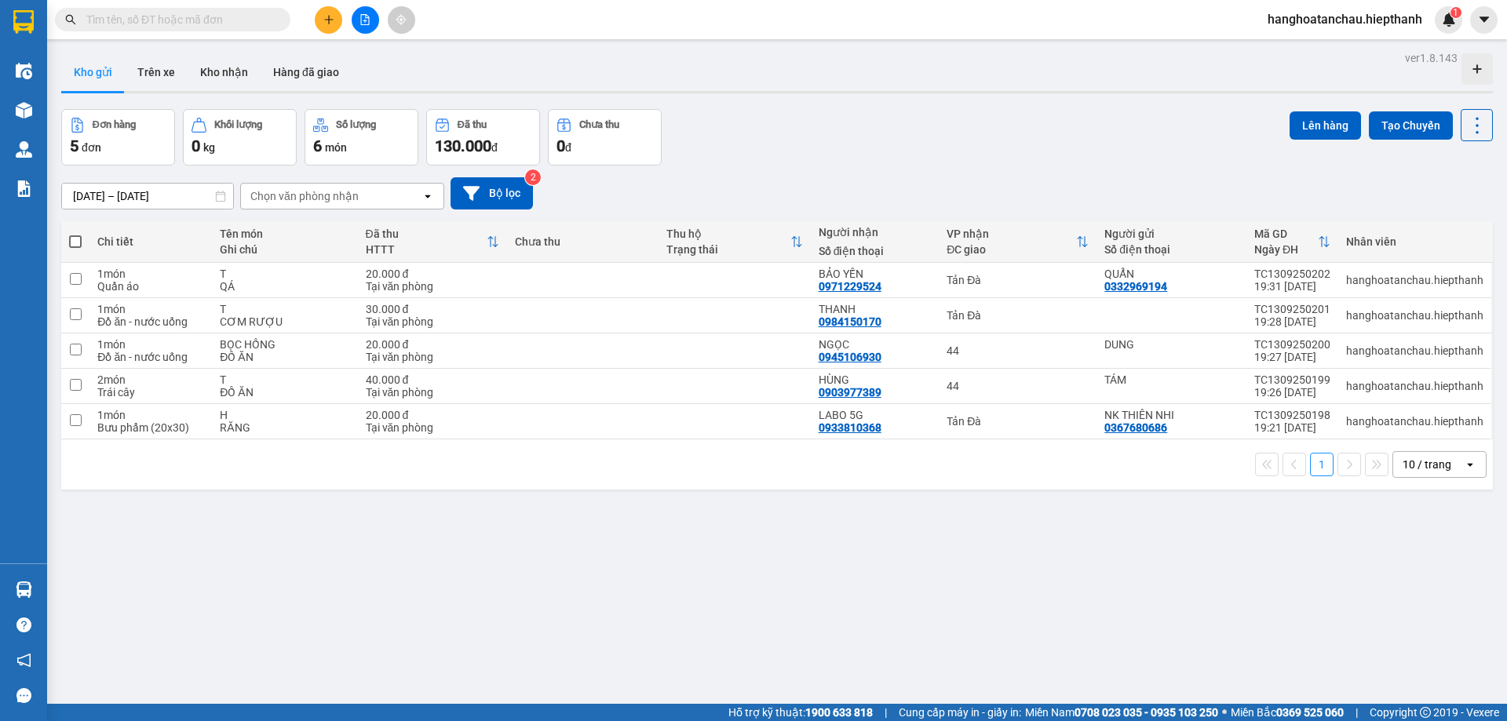
click at [791, 139] on div "Đơn hàng 5 đơn Khối lượng 0 kg Số lượng 6 món Đã thu 130.000 đ Chưa thu 0 đ Lên…" at bounding box center [776, 137] width 1431 height 56
click at [897, 133] on div "Đơn hàng 5 đơn Khối lượng 0 kg Số lượng 6 món Đã thu 130.000 đ Chưa thu 0 đ Lên…" at bounding box center [776, 137] width 1431 height 56
click at [802, 140] on div "Đơn hàng 5 đơn Khối lượng 0 kg Số lượng 6 món Đã thu 130.000 đ Chưa thu 0 đ Lên…" at bounding box center [776, 137] width 1431 height 56
click at [810, 138] on div "Đơn hàng 5 đơn Khối lượng 0 kg Số lượng 6 món Đã thu 130.000 đ Chưa thu 0 đ Lên…" at bounding box center [776, 137] width 1431 height 56
click at [852, 142] on div "Đơn hàng 5 đơn Khối lượng 0 kg Số lượng 6 món Đã thu 130.000 đ Chưa thu 0 đ Lên…" at bounding box center [776, 137] width 1431 height 56
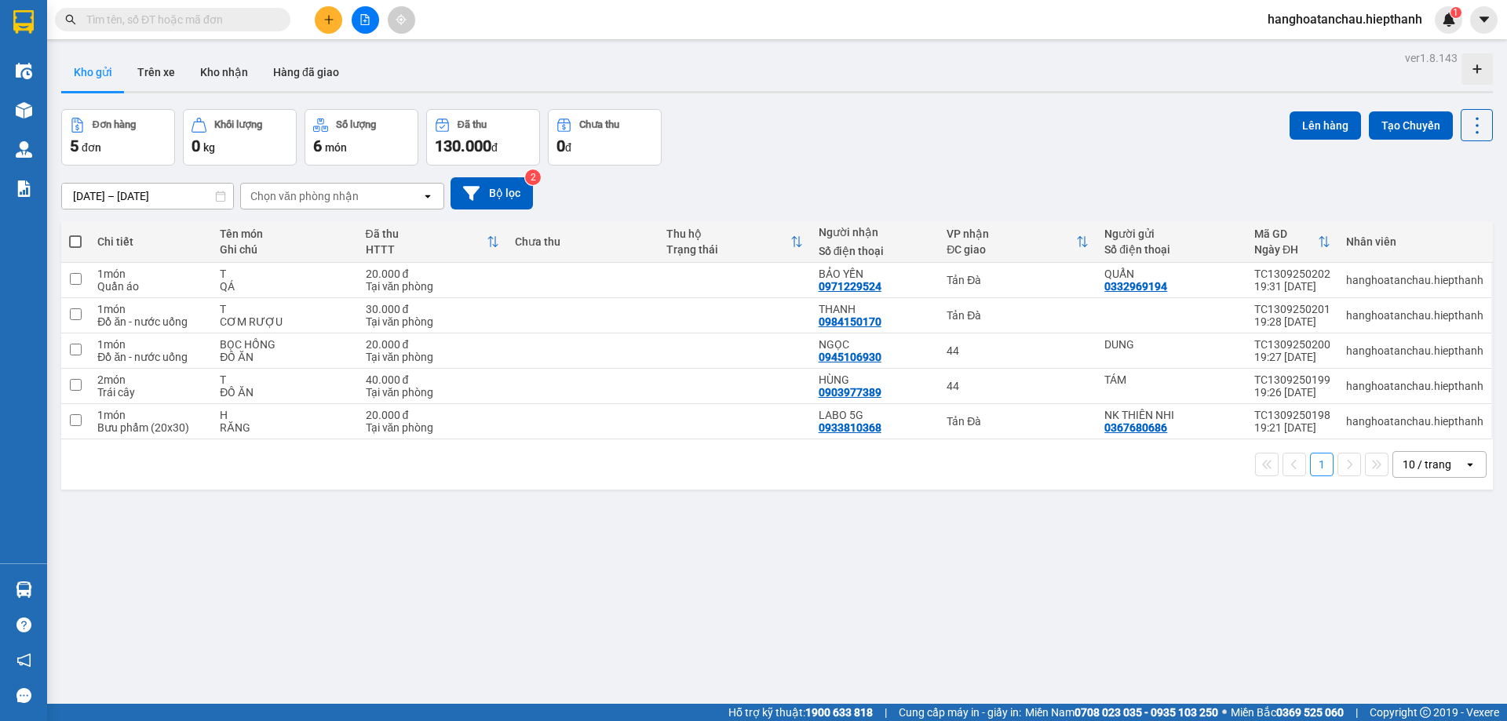
click at [852, 142] on div "Đơn hàng 5 đơn Khối lượng 0 kg Số lượng 6 món Đã thu 130.000 đ Chưa thu 0 đ Lên…" at bounding box center [776, 137] width 1431 height 56
click at [849, 143] on div "Đơn hàng 5 đơn Khối lượng 0 kg Số lượng 6 món Đã thu 130.000 đ Chưa thu 0 đ Lên…" at bounding box center [776, 137] width 1431 height 56
click at [862, 135] on div "Đơn hàng 5 đơn Khối lượng 0 kg Số lượng 6 món Đã thu 130.000 đ Chưa thu 0 đ Lên…" at bounding box center [776, 137] width 1431 height 56
click at [868, 132] on div "Đơn hàng 5 đơn Khối lượng 0 kg Số lượng 6 món Đã thu 130.000 đ Chưa thu 0 đ Lên…" at bounding box center [776, 137] width 1431 height 56
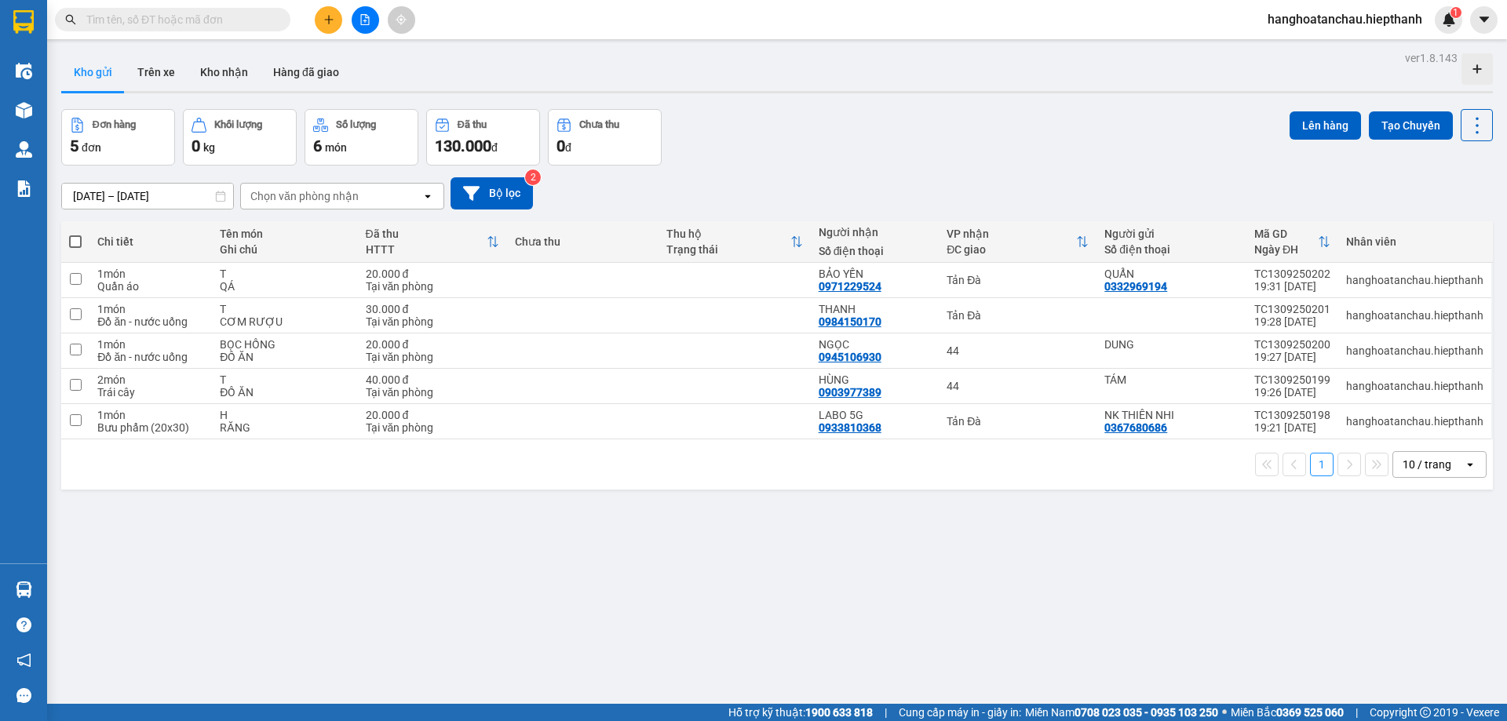
click at [796, 154] on div "Đơn hàng 5 đơn Khối lượng 0 kg Số lượng 6 món Đã thu 130.000 đ Chưa thu 0 đ Lên…" at bounding box center [776, 137] width 1431 height 56
click at [844, 151] on div "Đơn hàng 5 đơn Khối lượng 0 kg Số lượng 6 món Đã thu 130.000 đ Chưa thu 0 đ Lên…" at bounding box center [776, 137] width 1431 height 56
click at [366, 17] on icon "file-add" at bounding box center [365, 19] width 9 height 11
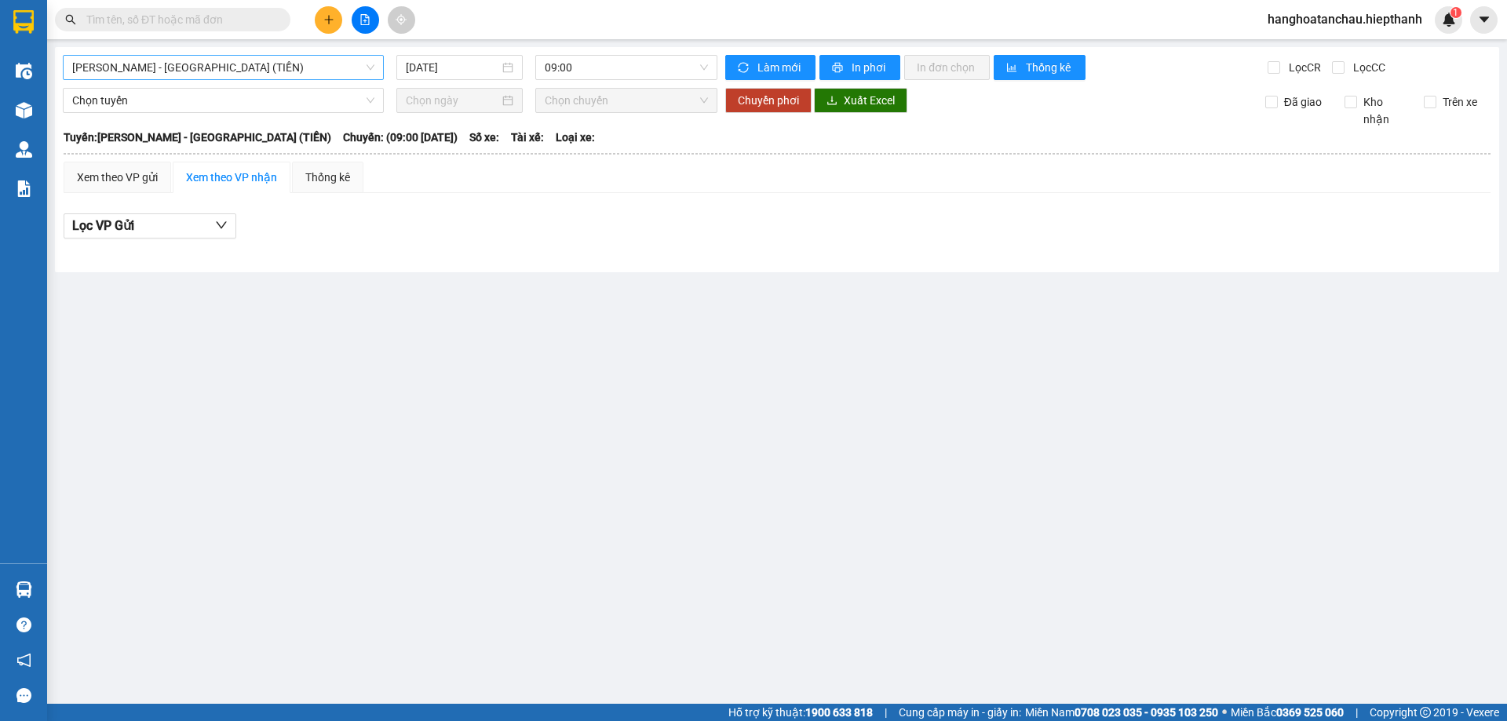
click at [258, 63] on span "[PERSON_NAME] - [GEOGRAPHIC_DATA] (TIỀN)" at bounding box center [223, 68] width 302 height 24
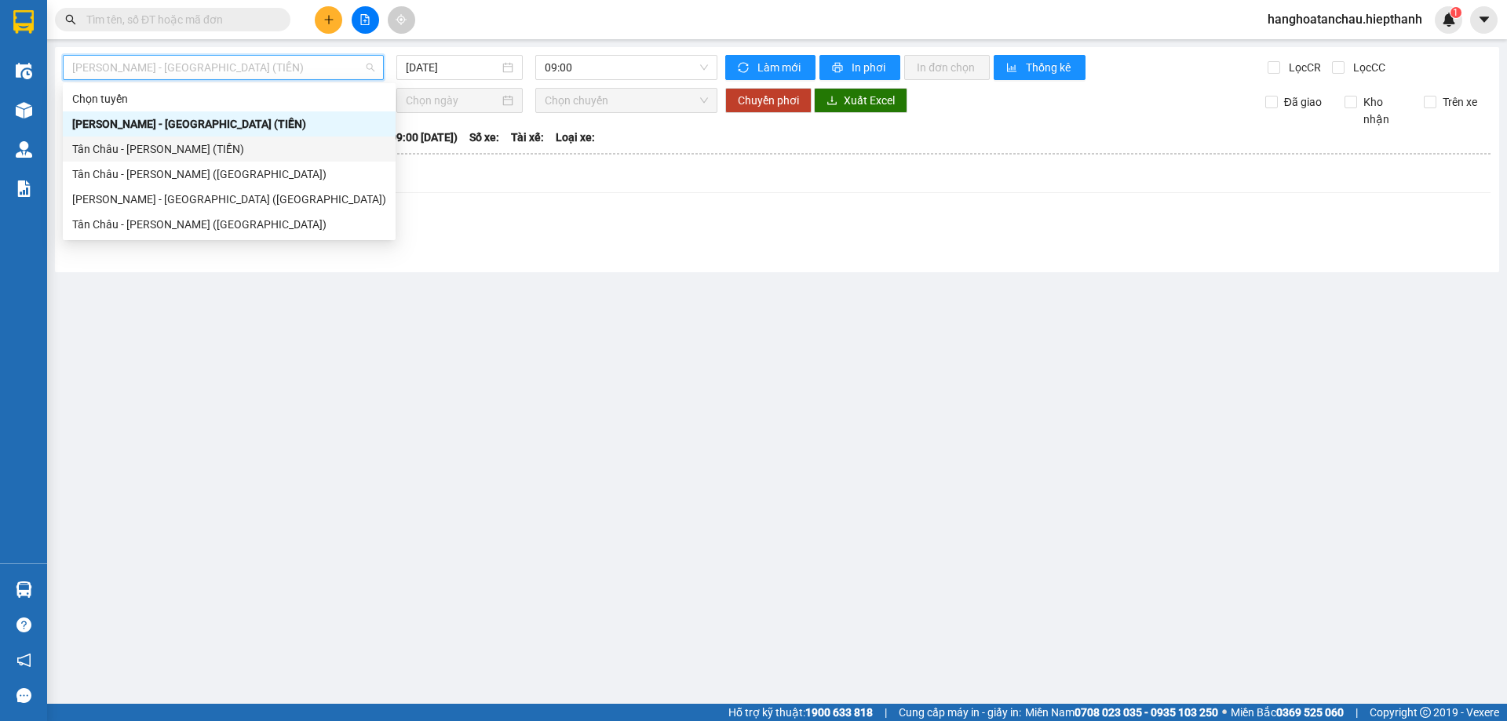
click at [162, 151] on div "Tân Châu - [PERSON_NAME] (TIỀN)" at bounding box center [229, 148] width 314 height 17
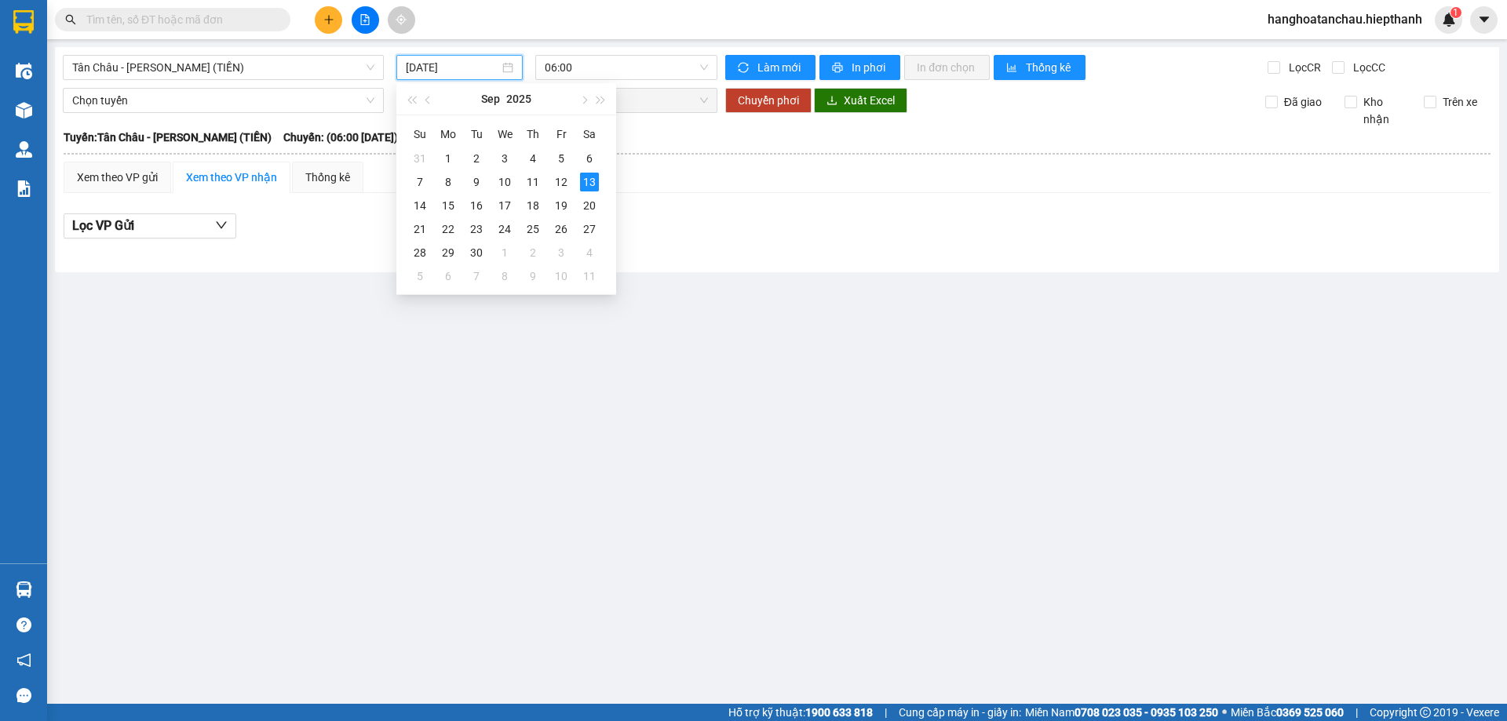
click at [464, 62] on input "[DATE]" at bounding box center [452, 67] width 93 height 17
type input "[DATE]"
click at [676, 187] on div "Xem theo VP gửi Xem theo VP nhận Thống kê" at bounding box center [777, 177] width 1427 height 31
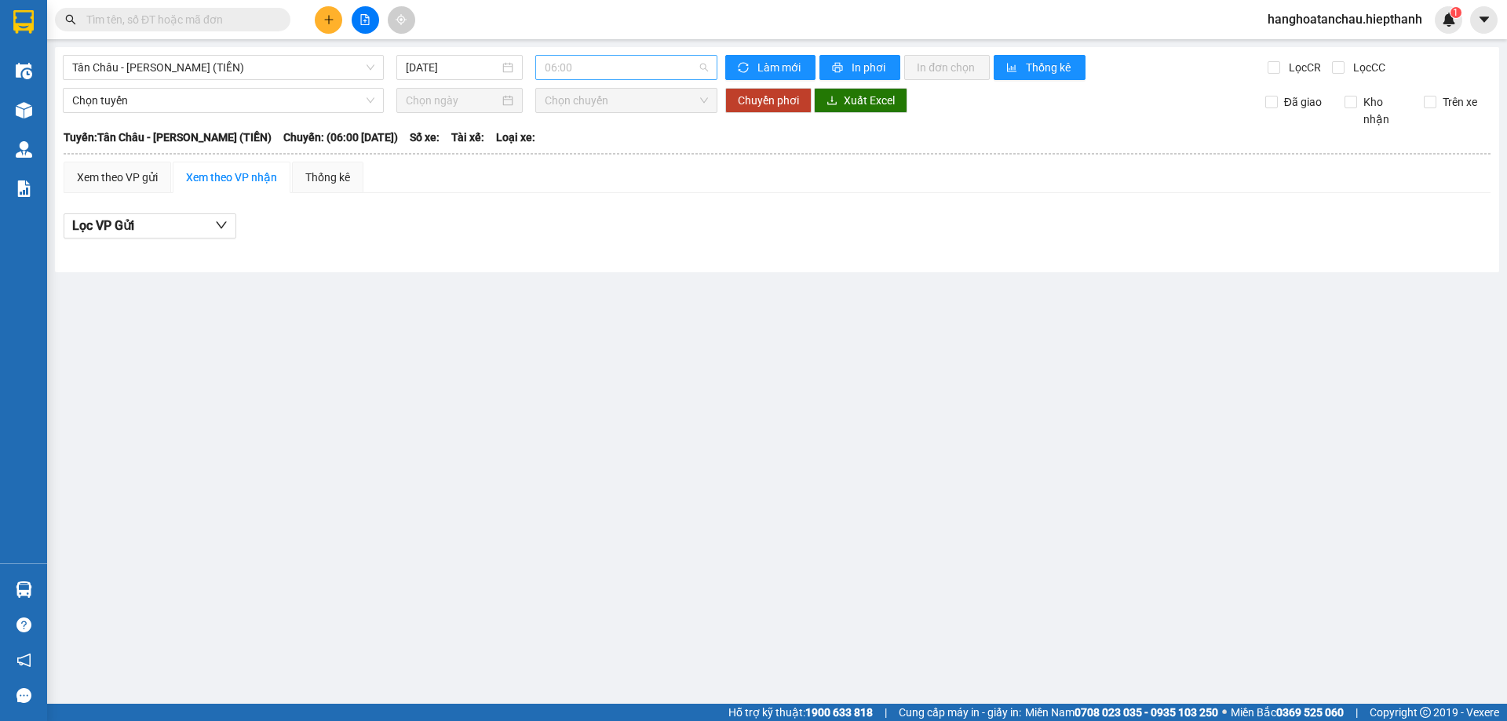
click at [638, 65] on span "06:00" at bounding box center [626, 68] width 163 height 24
click at [583, 249] on div "22:00" at bounding box center [606, 249] width 122 height 17
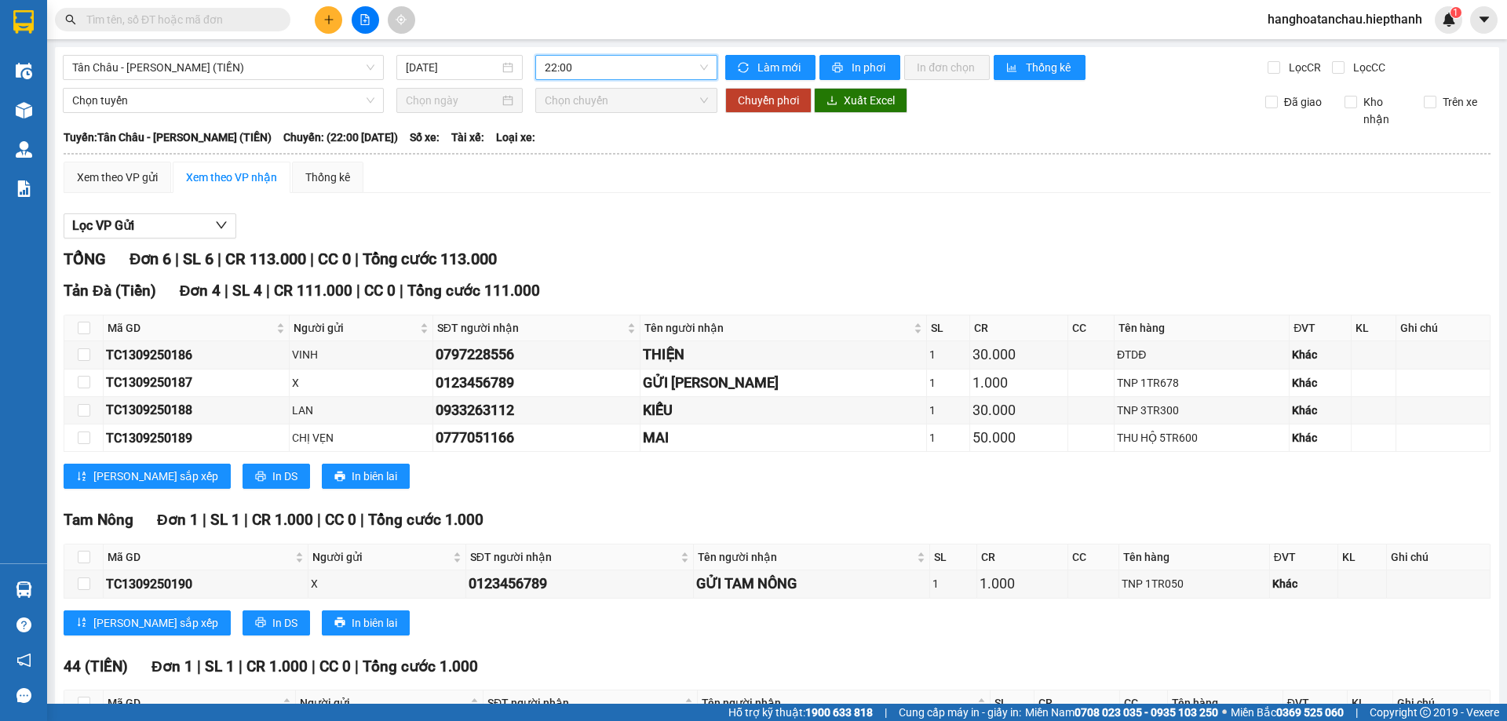
click at [815, 183] on div "Xem theo VP gửi Xem theo VP nhận Thống kê" at bounding box center [777, 177] width 1427 height 31
click at [789, 218] on div "Lọc VP Gửi" at bounding box center [777, 226] width 1427 height 26
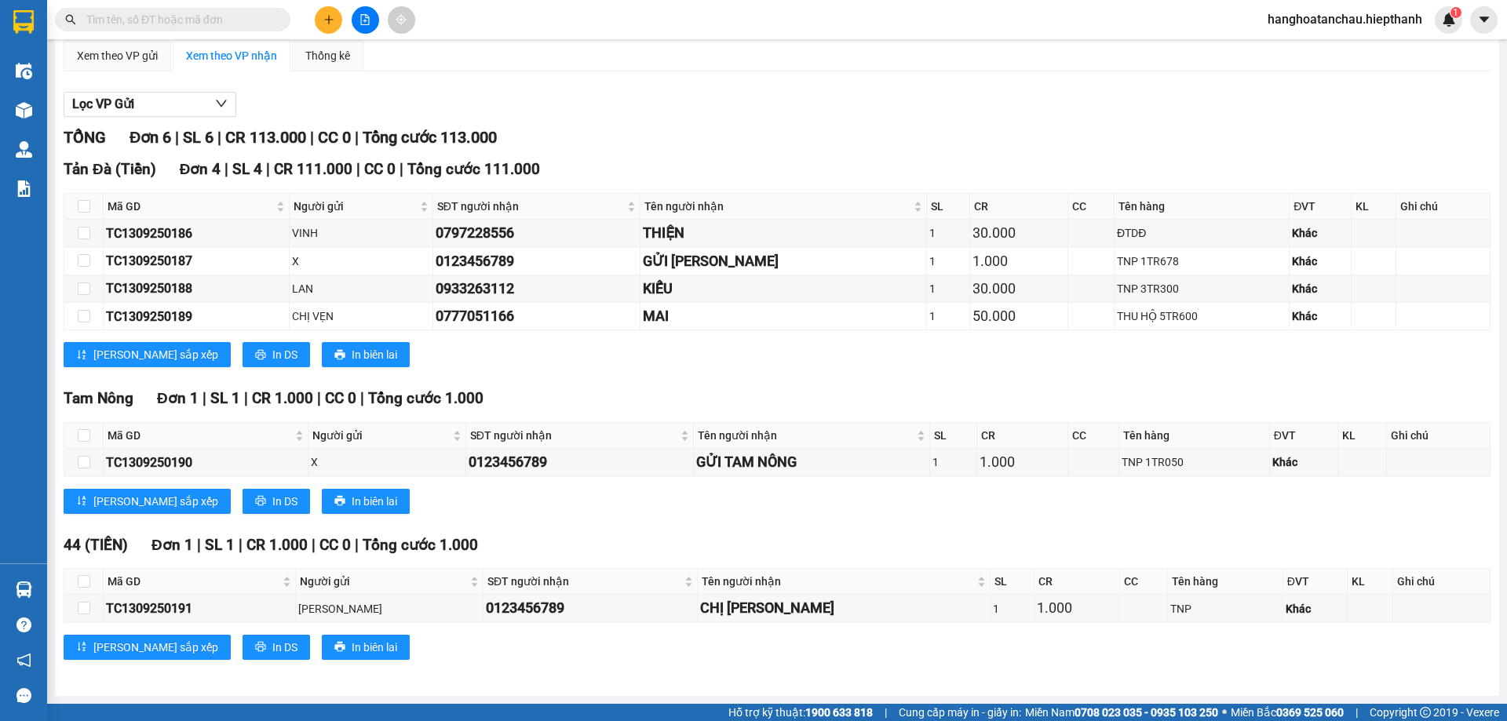
click at [665, 529] on div "TỔNG Đơn 6 | SL 6 | CR 113.000 | CC 0 | Tổng cước 113.000 Tản Đà (Tiền) Đơn …" at bounding box center [777, 403] width 1427 height 554
click at [709, 371] on div "Tản Đà (Tiền) Đơn 4 | SL 4 | CR 111.000 | CC 0 | Tổng cước 111.000 Mã GD Ngư…" at bounding box center [777, 268] width 1427 height 221
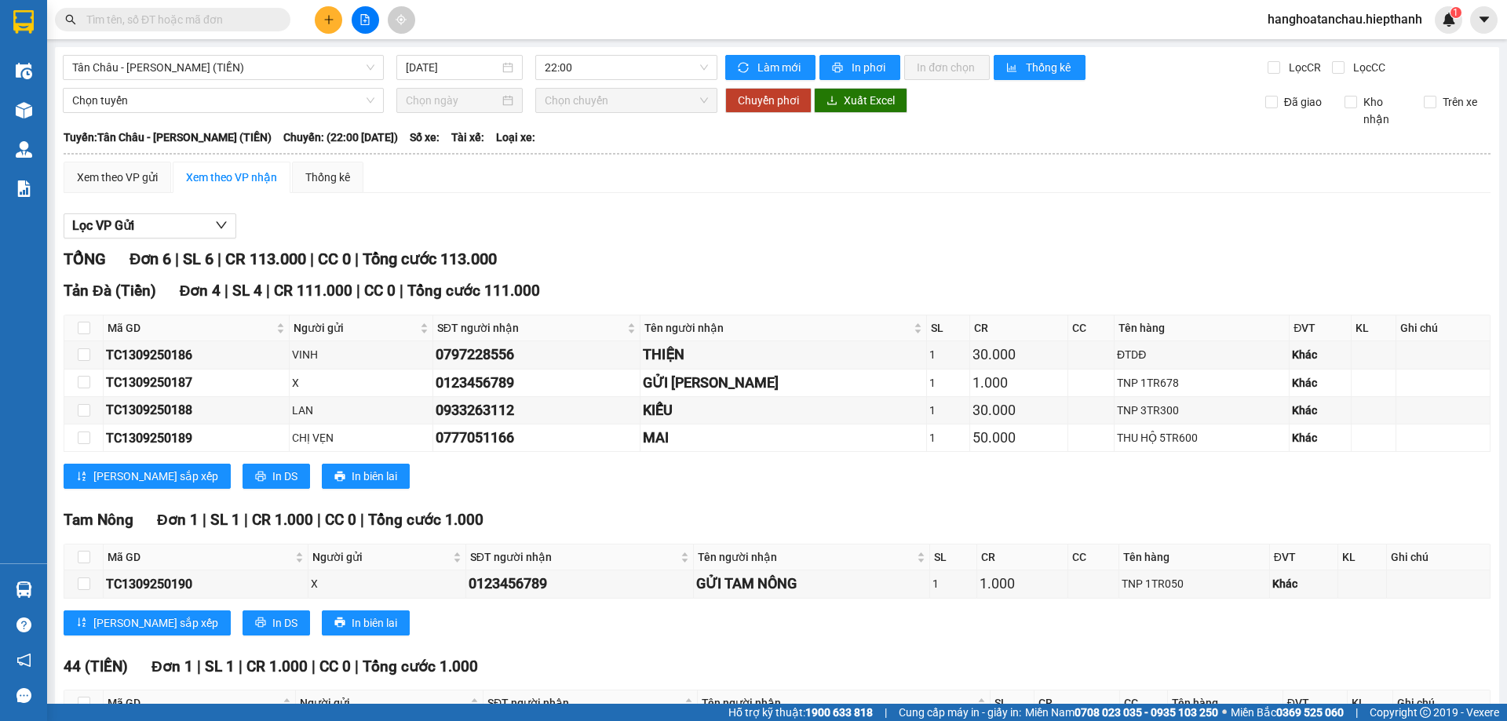
click at [584, 210] on div "Lọc VP Gửi TỔNG Đơn 6 | SL 6 | CR 113.000 | CC 0 | Tổng cước 113.000 Tản Đà …" at bounding box center [777, 504] width 1427 height 596
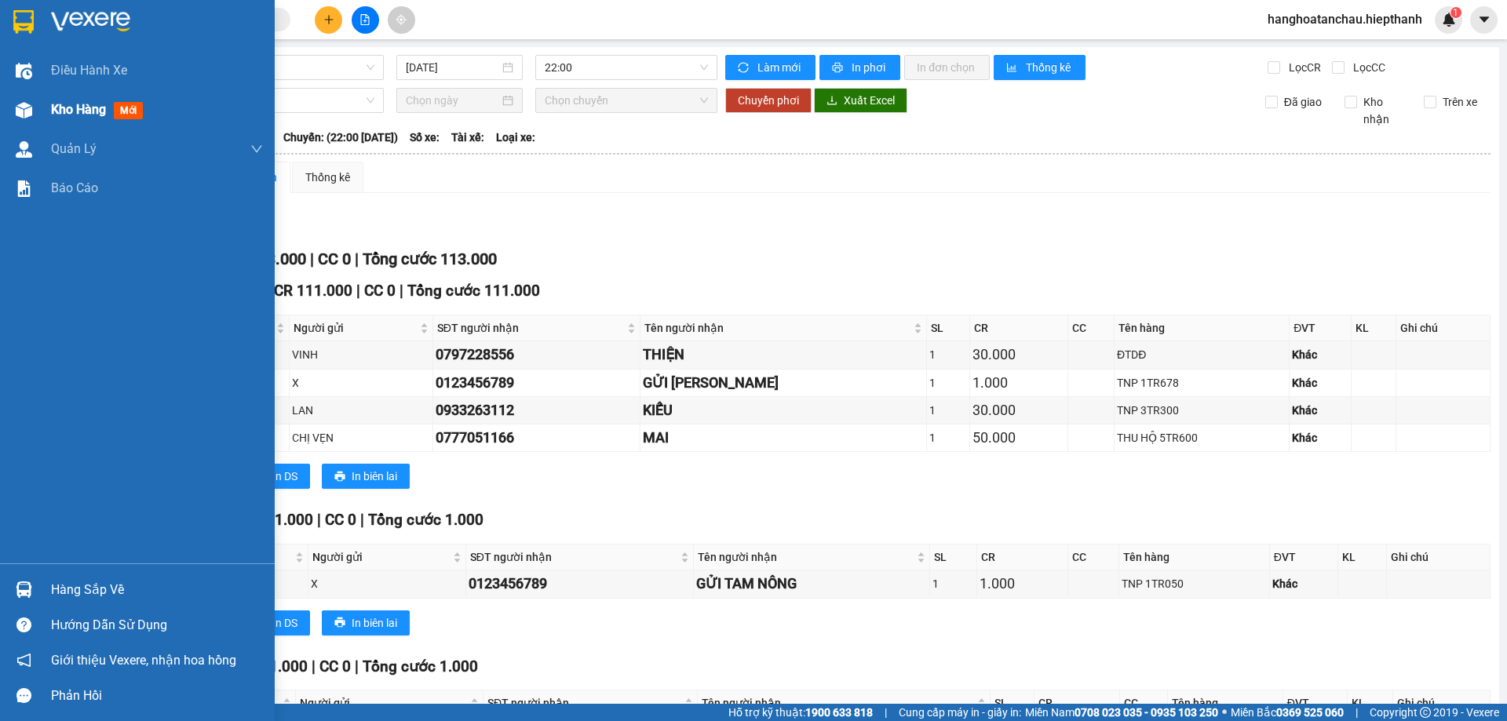
click at [53, 115] on span "Kho hàng" at bounding box center [78, 109] width 55 height 15
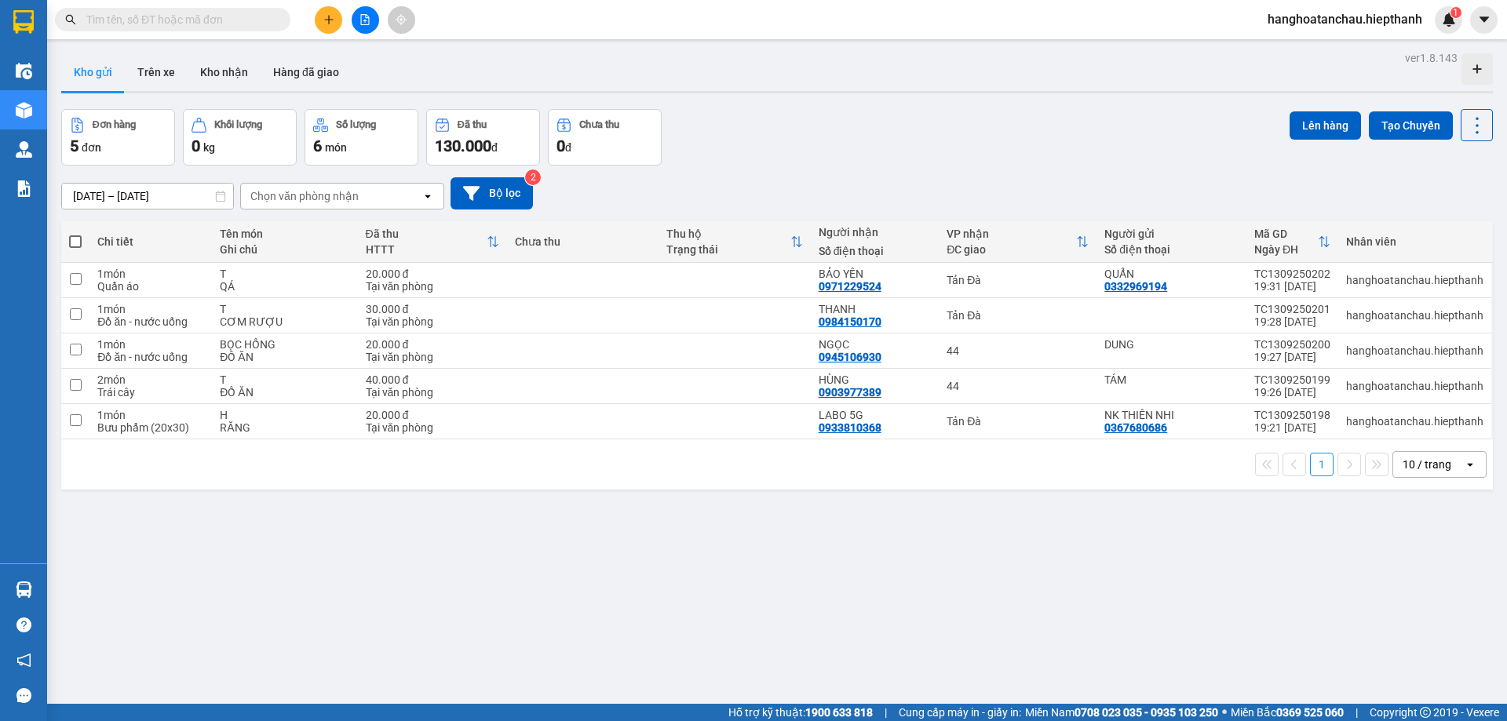
click at [698, 138] on div "Đơn hàng 5 đơn Khối lượng 0 kg Số lượng 6 món Đã thu 130.000 đ Chưa thu 0 đ Lên…" at bounding box center [776, 137] width 1431 height 56
click at [823, 117] on div "Đơn hàng 5 đơn Khối lượng 0 kg Số lượng 6 món Đã thu 130.000 đ Chưa thu 0 đ Lên…" at bounding box center [776, 137] width 1431 height 56
